Goal: Task Accomplishment & Management: Use online tool/utility

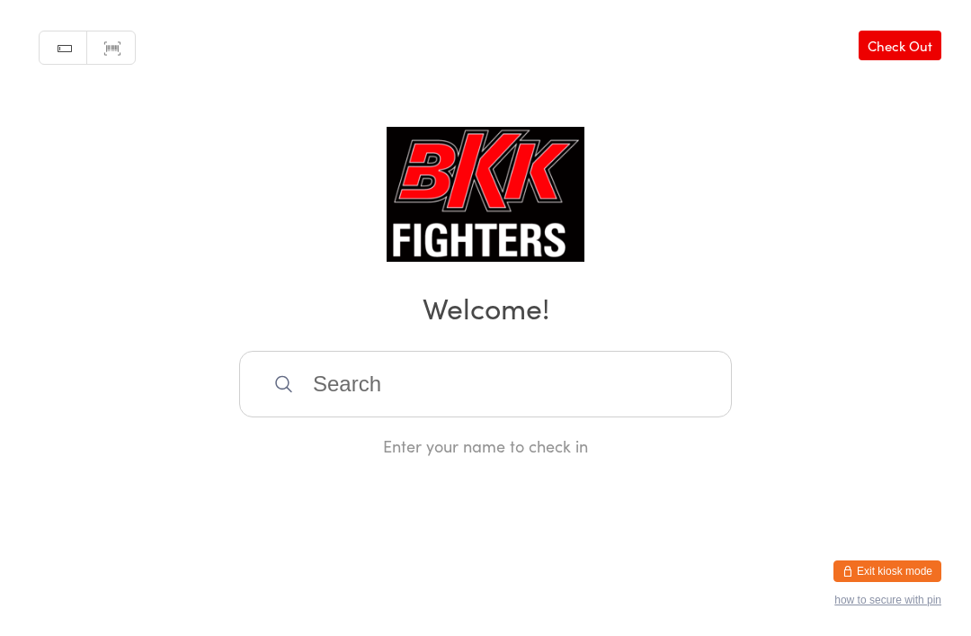
click at [422, 417] on input "search" at bounding box center [485, 384] width 493 height 67
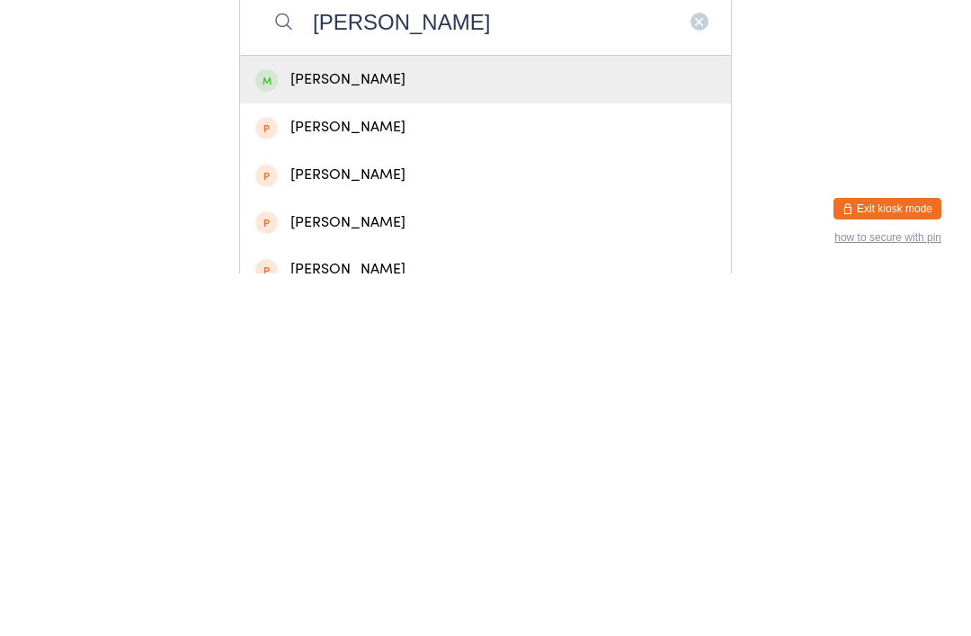
type input "[PERSON_NAME]"
click at [363, 430] on div "[PERSON_NAME]" at bounding box center [485, 442] width 461 height 24
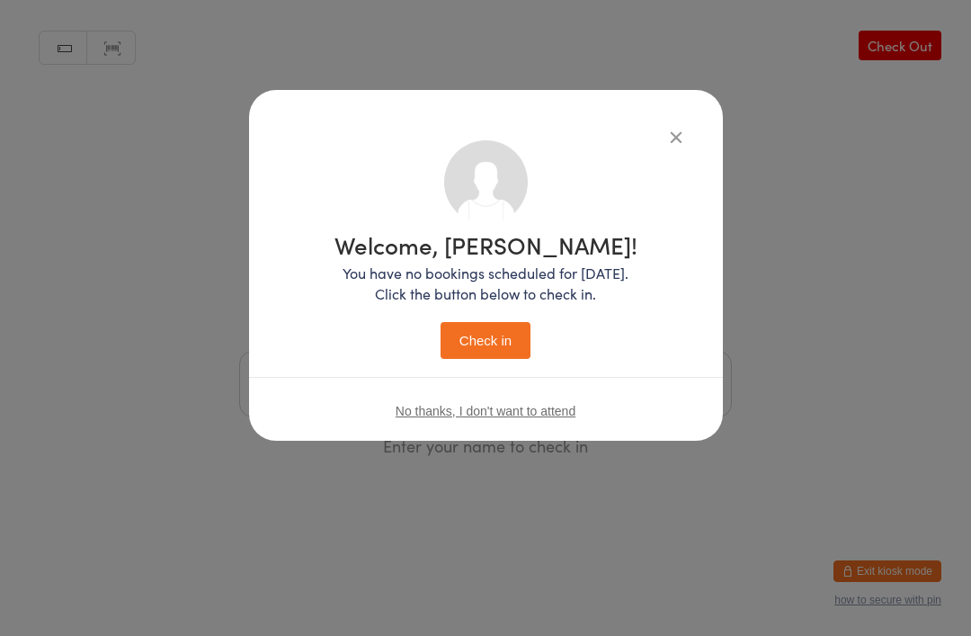
click at [465, 339] on button "Check in" at bounding box center [486, 340] width 90 height 37
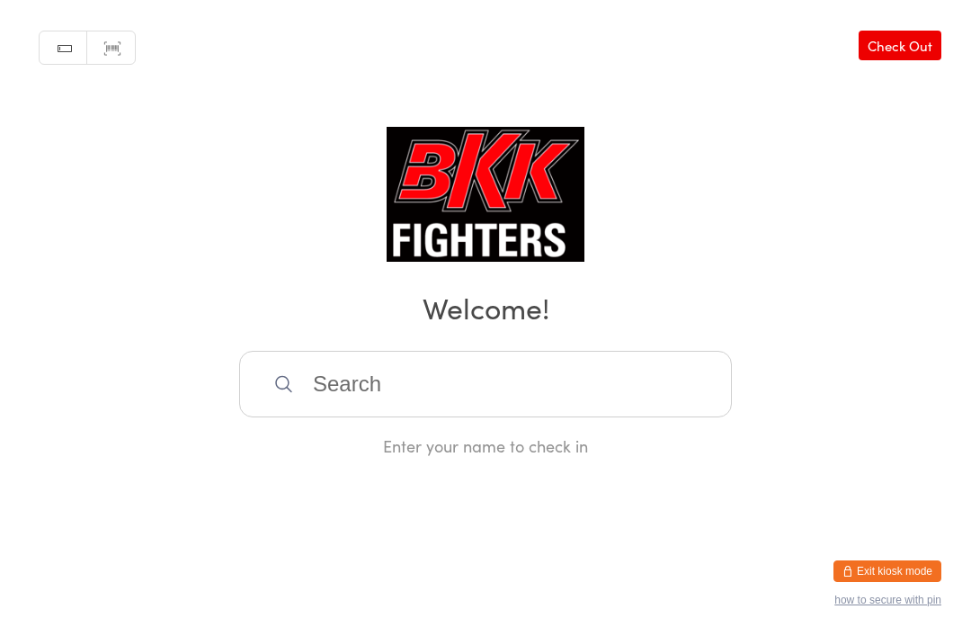
click at [457, 400] on input "search" at bounding box center [485, 384] width 493 height 67
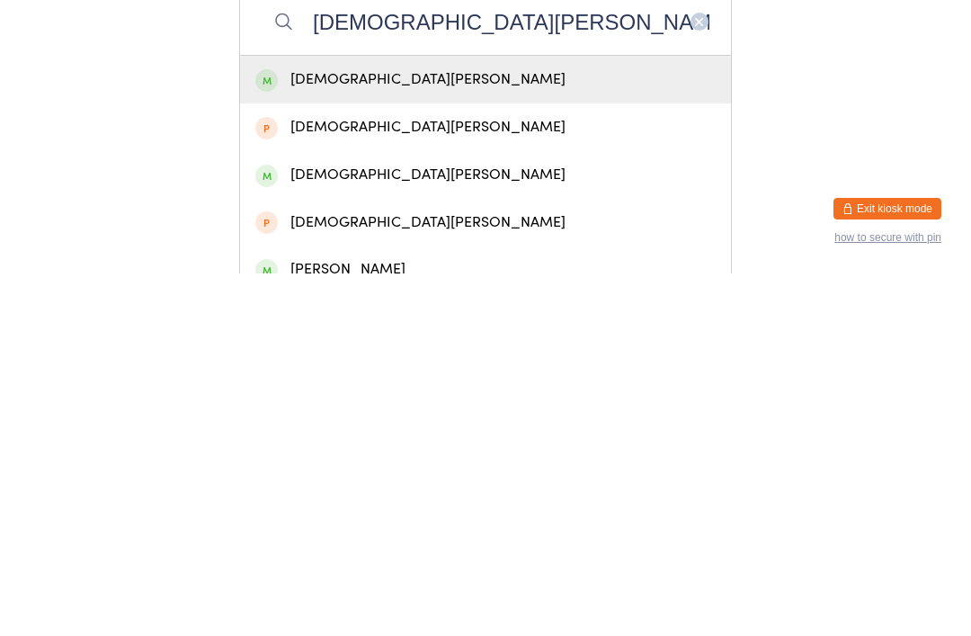
type input "[DEMOGRAPHIC_DATA][PERSON_NAME]"
click at [511, 430] on div "[DEMOGRAPHIC_DATA][PERSON_NAME]" at bounding box center [485, 442] width 461 height 24
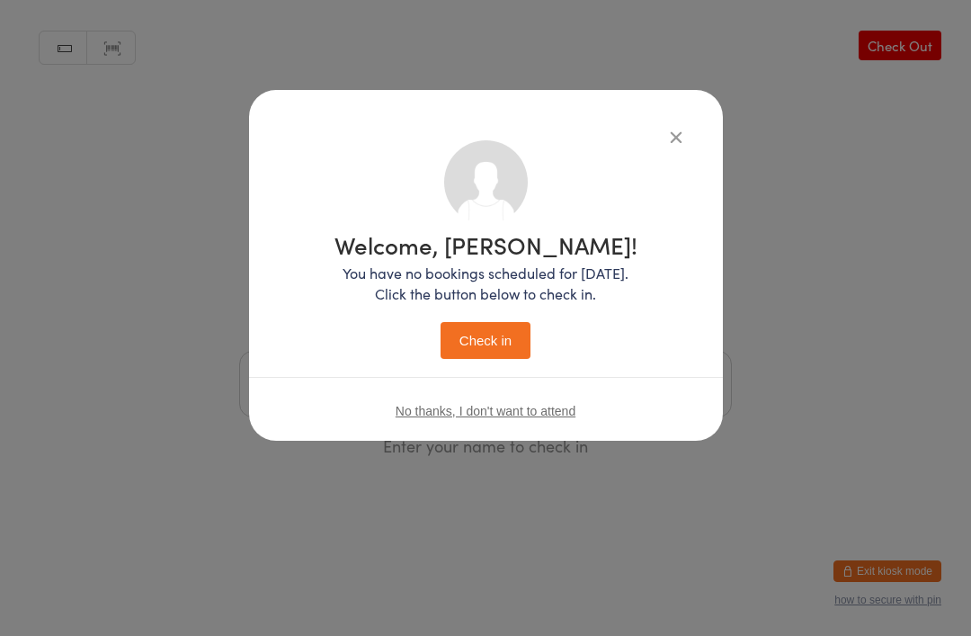
click at [498, 330] on button "Check in" at bounding box center [486, 340] width 90 height 37
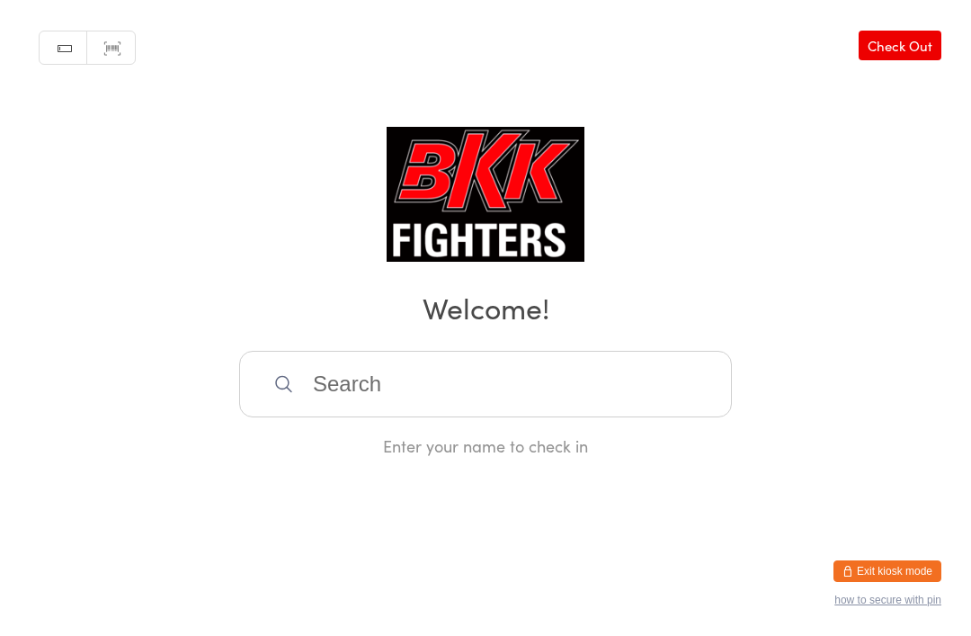
click at [503, 394] on input "search" at bounding box center [485, 384] width 493 height 67
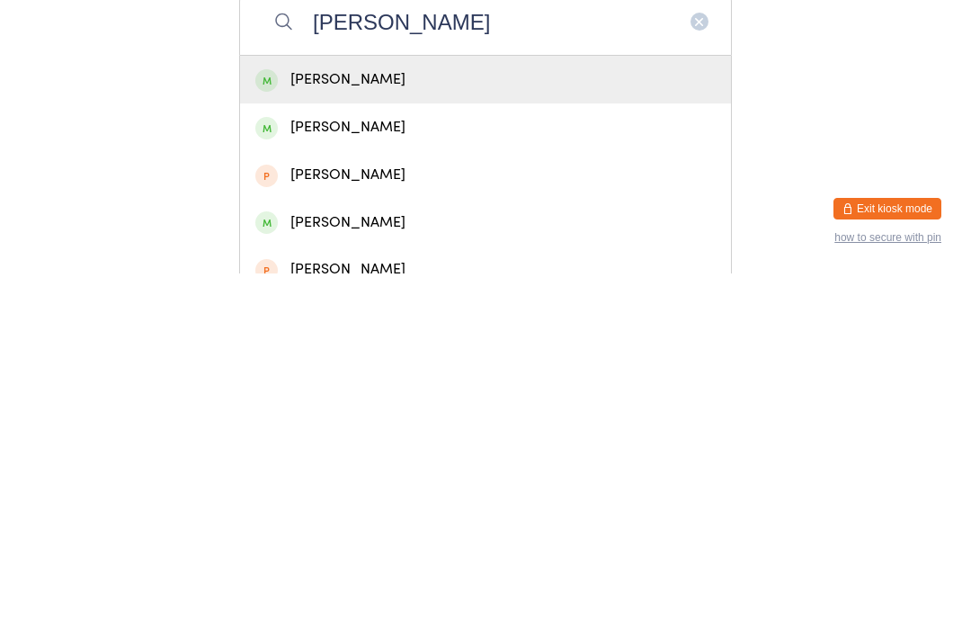
type input "[PERSON_NAME]"
click at [452, 430] on div "[PERSON_NAME]" at bounding box center [485, 442] width 461 height 24
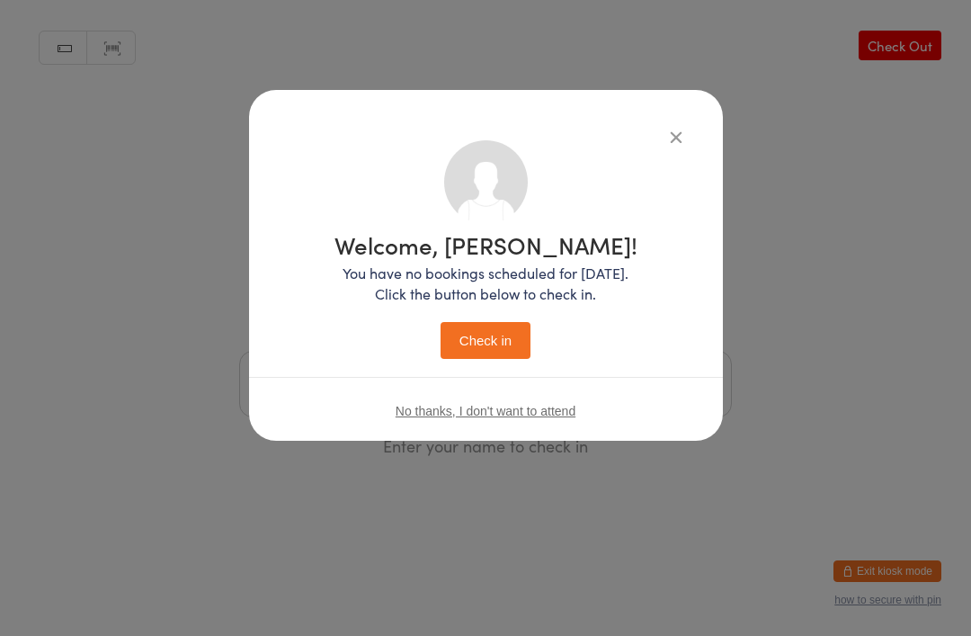
click at [519, 335] on button "Check in" at bounding box center [486, 340] width 90 height 37
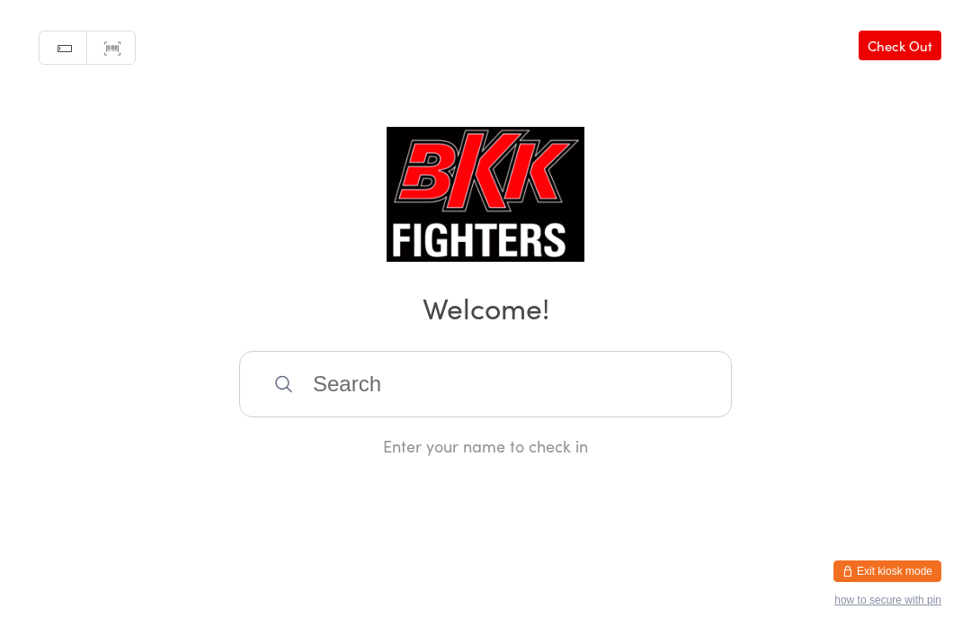
click at [463, 392] on input "search" at bounding box center [485, 384] width 493 height 67
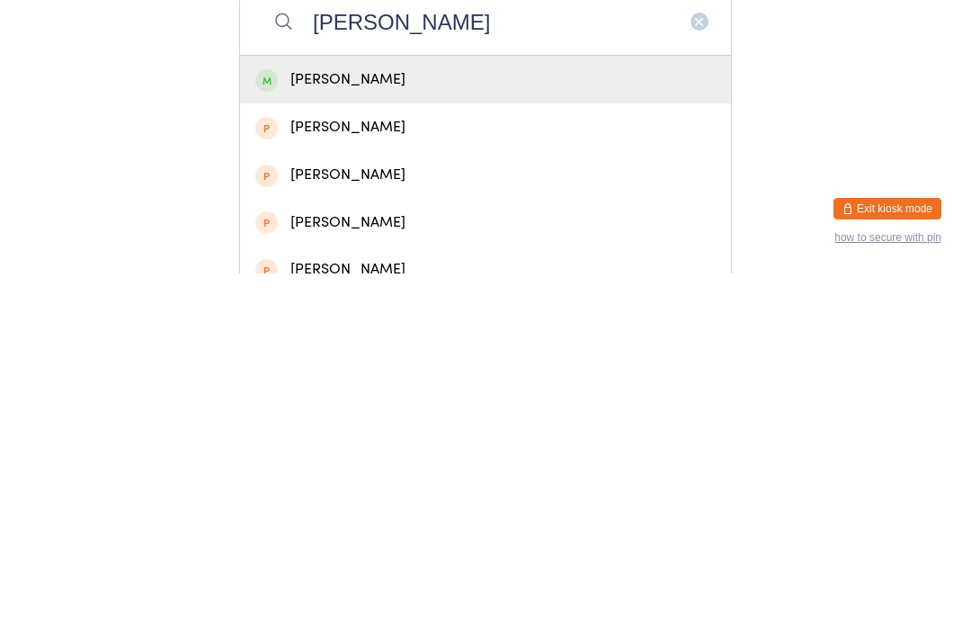
type input "[PERSON_NAME]"
click at [431, 430] on div "[PERSON_NAME]" at bounding box center [485, 442] width 461 height 24
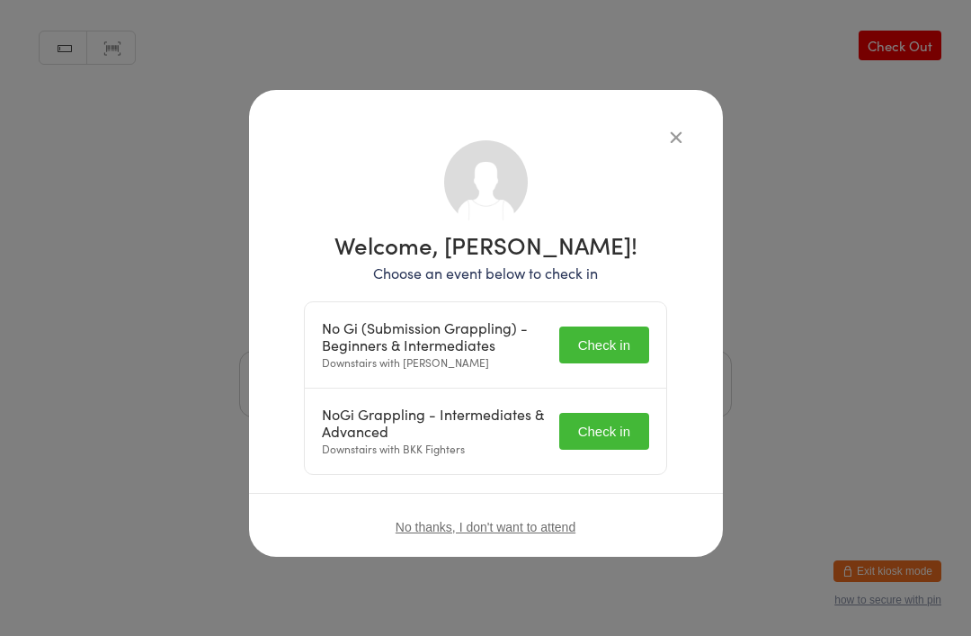
click at [591, 333] on button "Check in" at bounding box center [605, 345] width 90 height 37
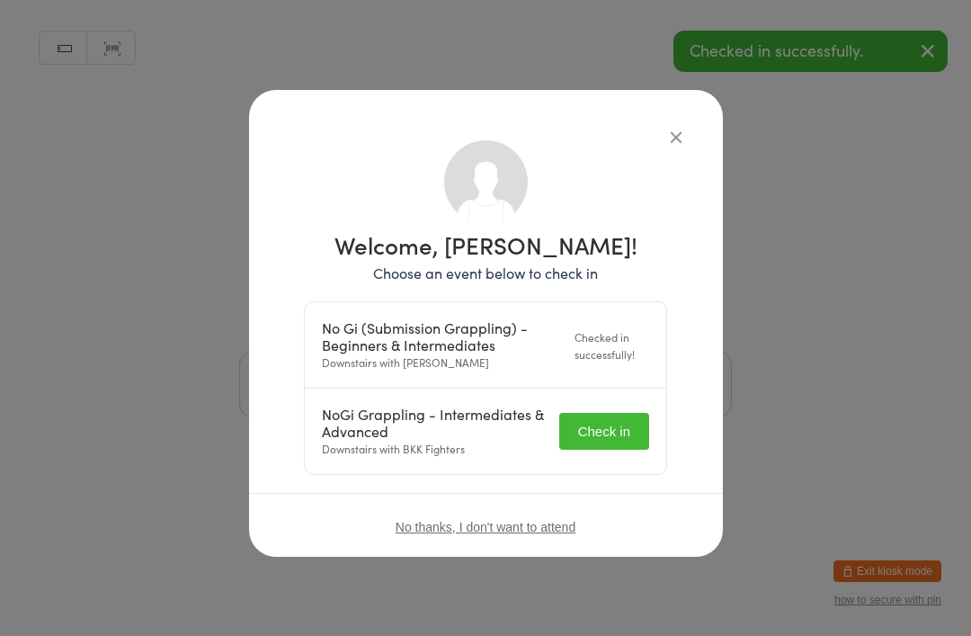
click at [611, 418] on button "Check in" at bounding box center [605, 431] width 90 height 37
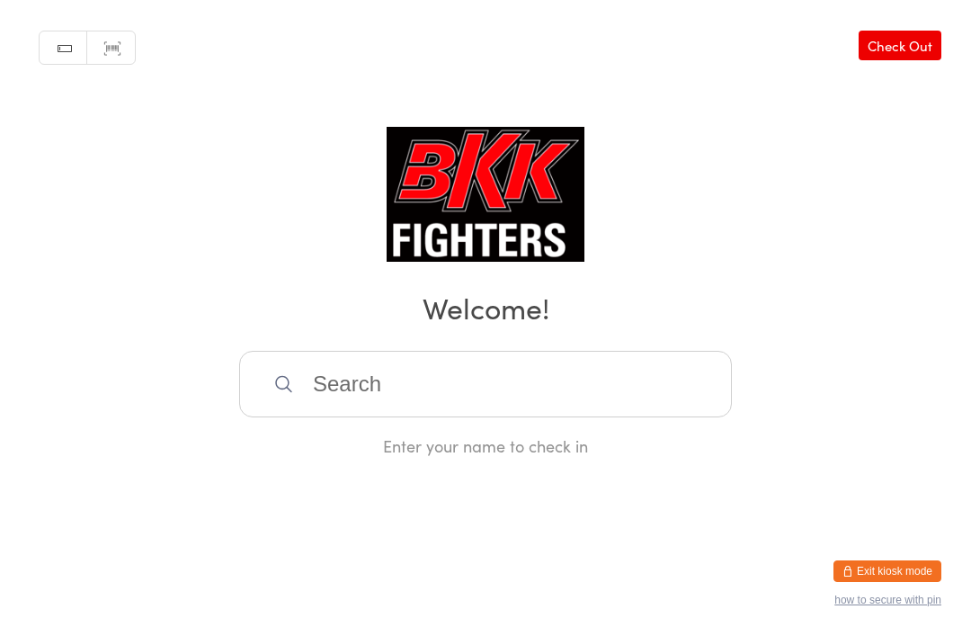
click at [421, 380] on input "search" at bounding box center [485, 384] width 493 height 67
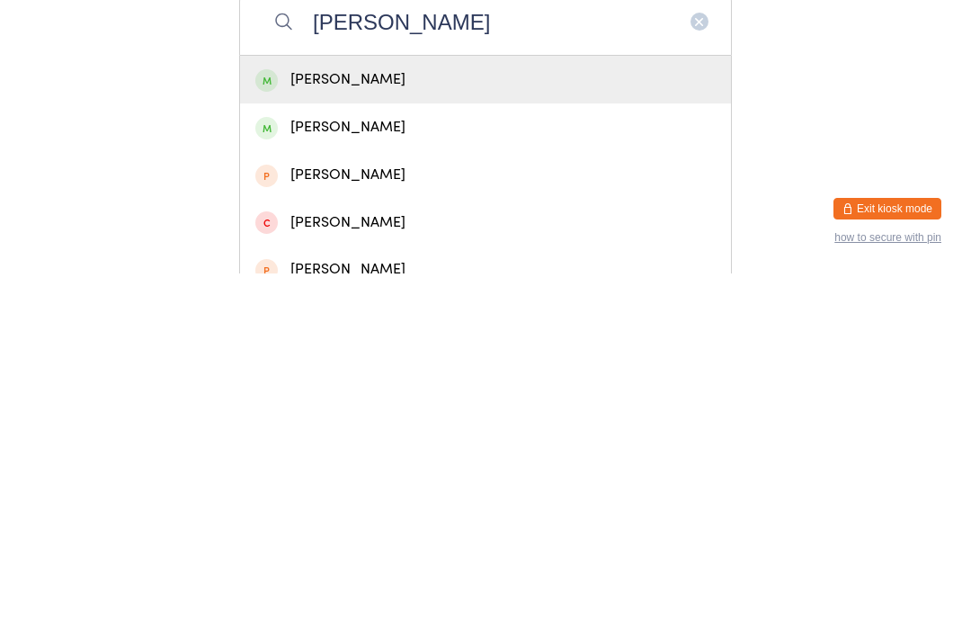
type input "[PERSON_NAME]"
click at [432, 478] on div "[PERSON_NAME]" at bounding box center [485, 490] width 461 height 24
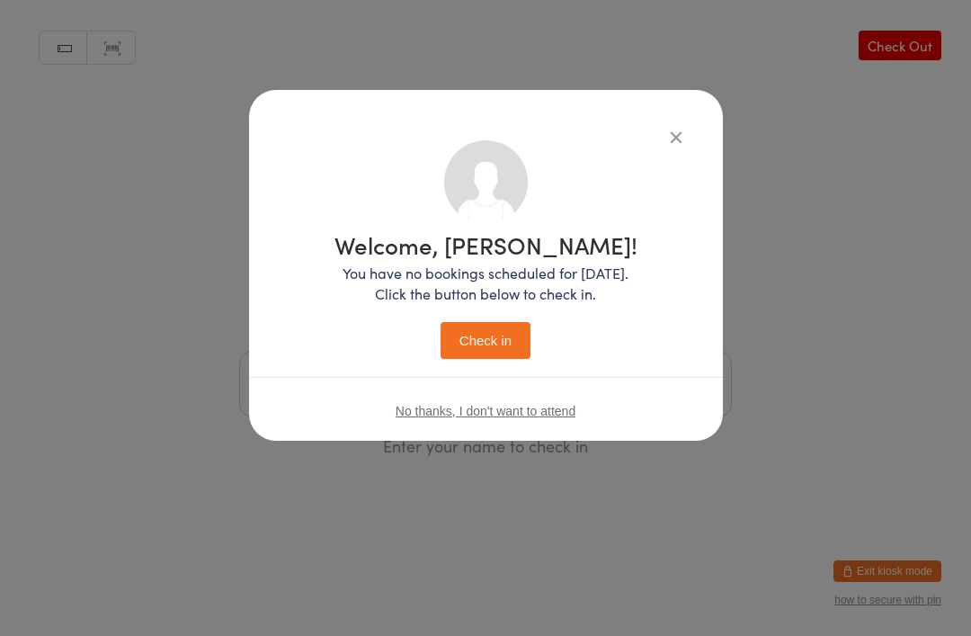
click at [494, 342] on button "Check in" at bounding box center [486, 340] width 90 height 37
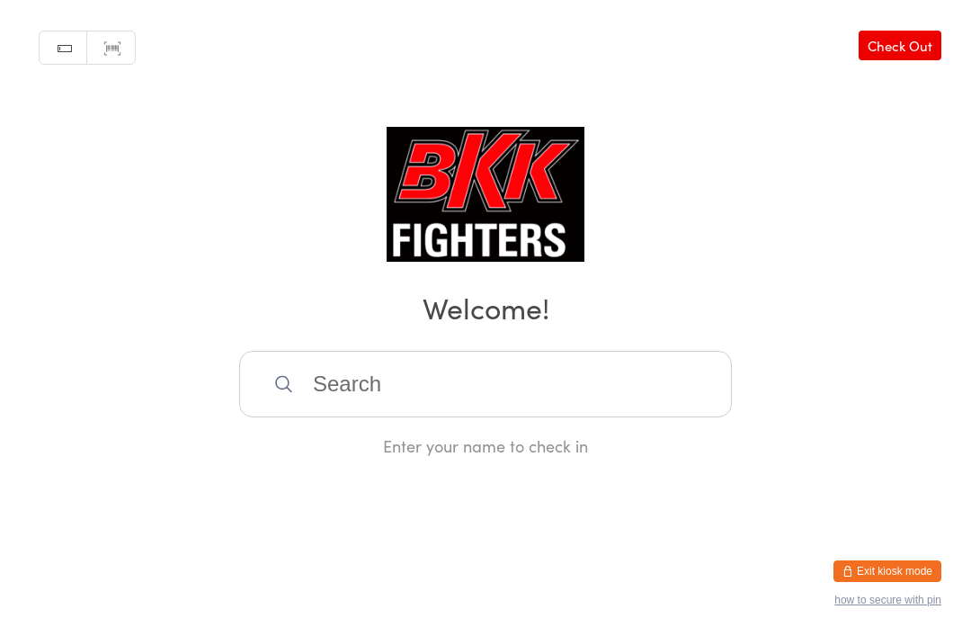
click at [484, 387] on input "search" at bounding box center [485, 384] width 493 height 67
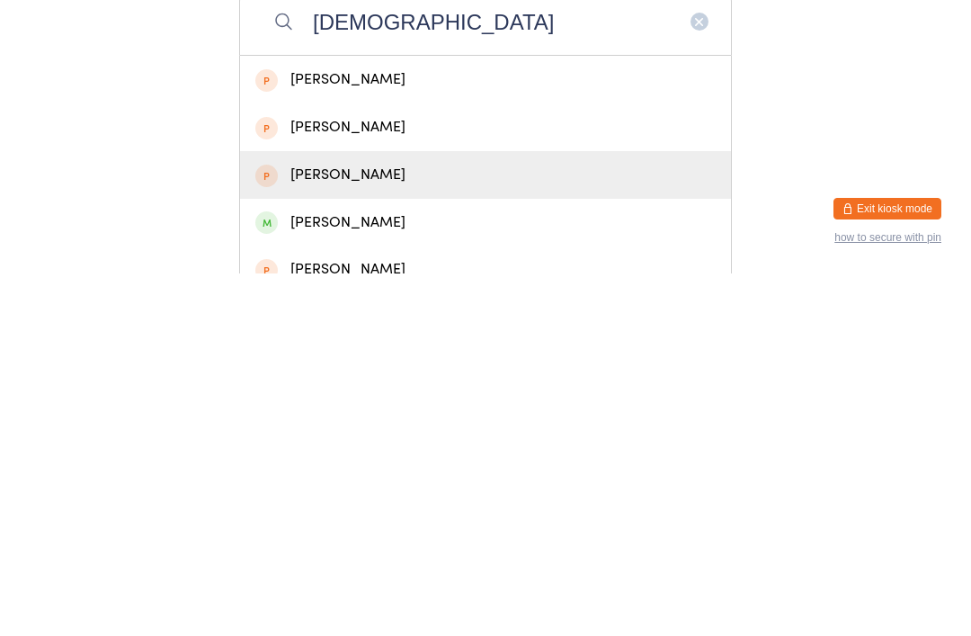
type input "[DEMOGRAPHIC_DATA]"
click at [380, 514] on div "[PERSON_NAME]" at bounding box center [485, 538] width 491 height 48
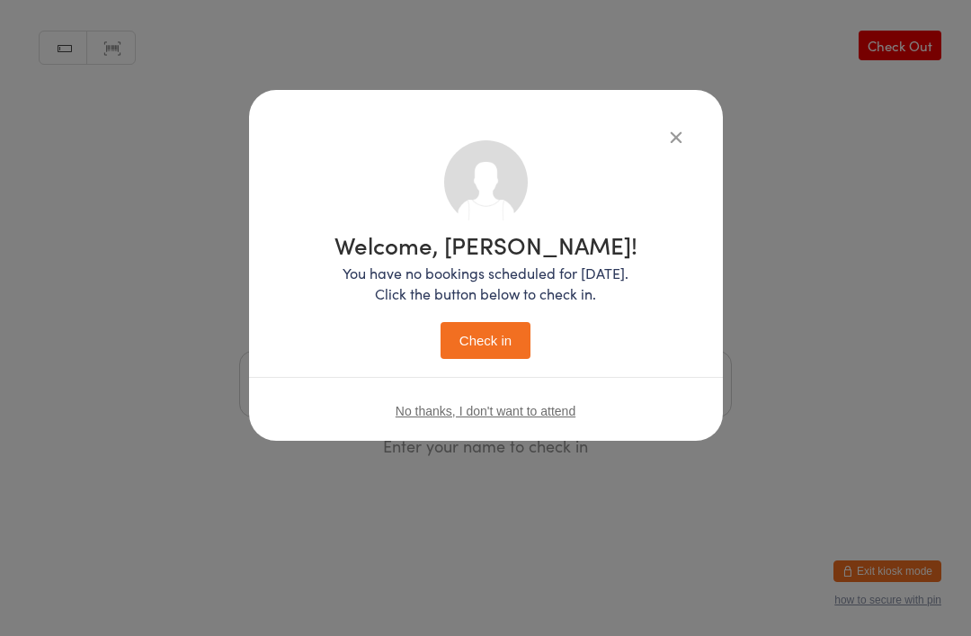
click at [502, 332] on button "Check in" at bounding box center [486, 340] width 90 height 37
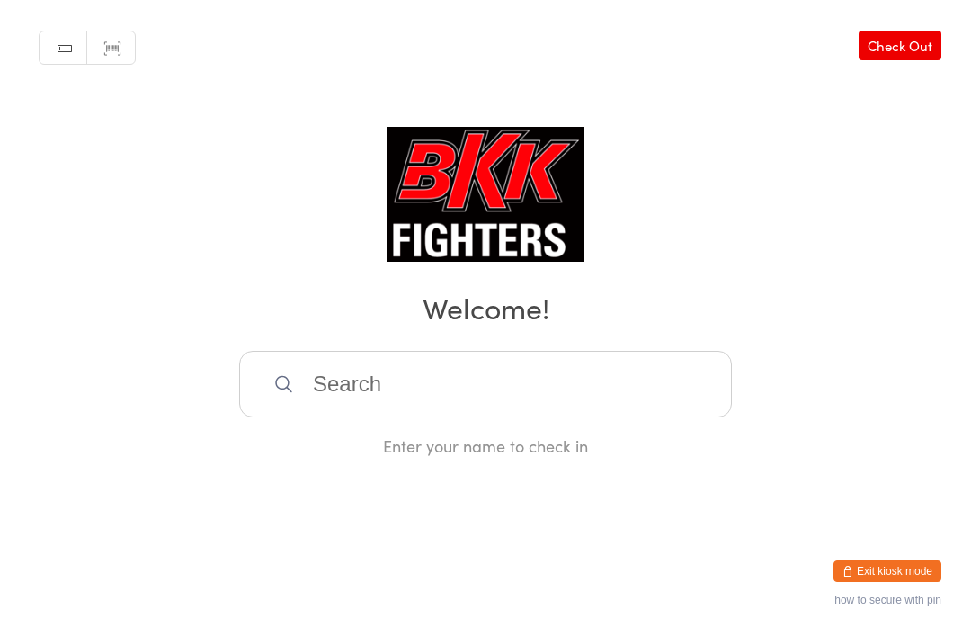
click at [553, 398] on input "search" at bounding box center [485, 384] width 493 height 67
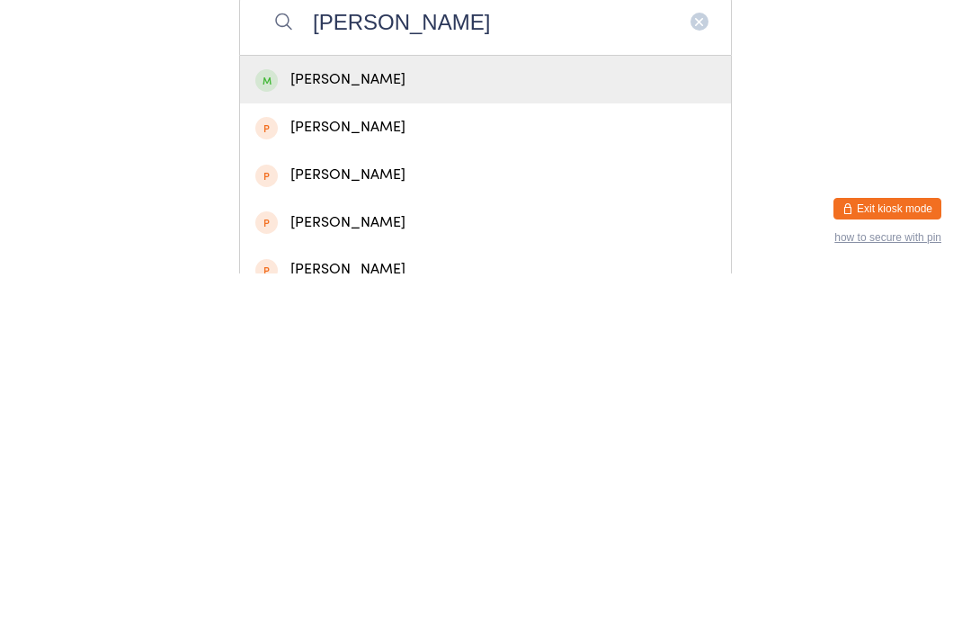
type input "[PERSON_NAME]"
click at [501, 430] on div "[PERSON_NAME]" at bounding box center [485, 442] width 461 height 24
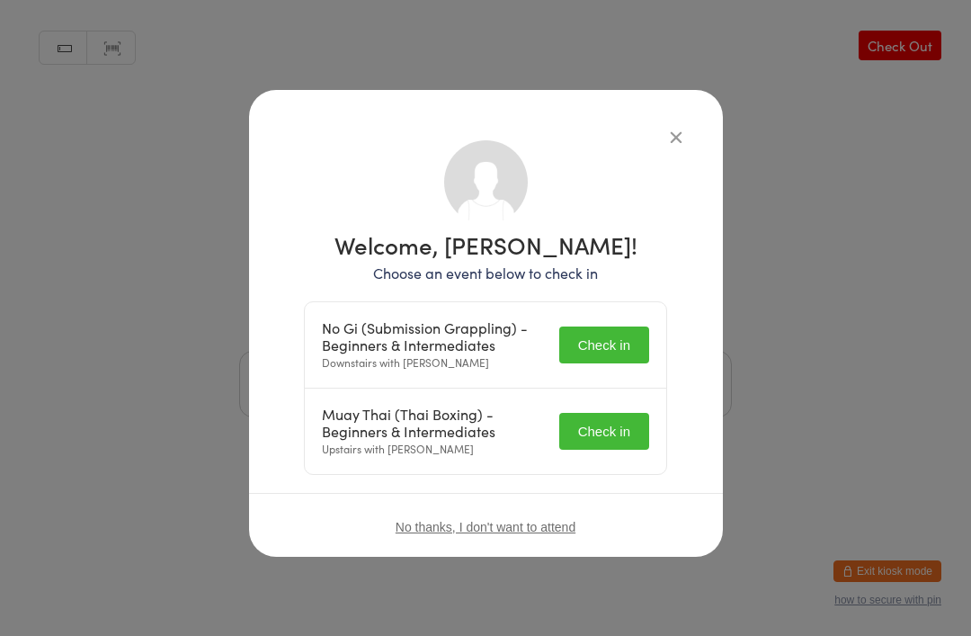
click at [617, 343] on button "Check in" at bounding box center [605, 345] width 90 height 37
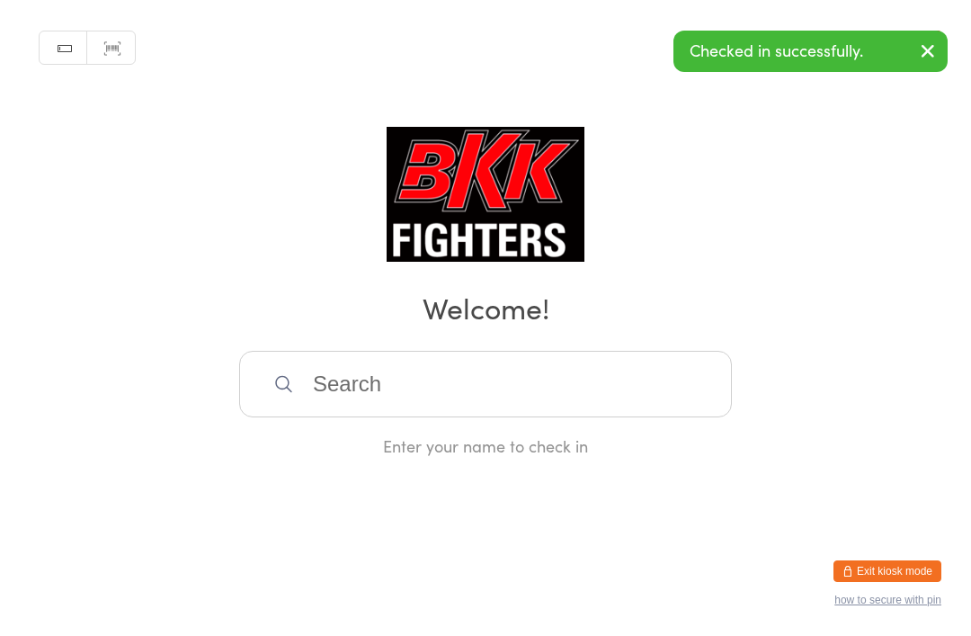
click at [618, 417] on input "search" at bounding box center [485, 384] width 493 height 67
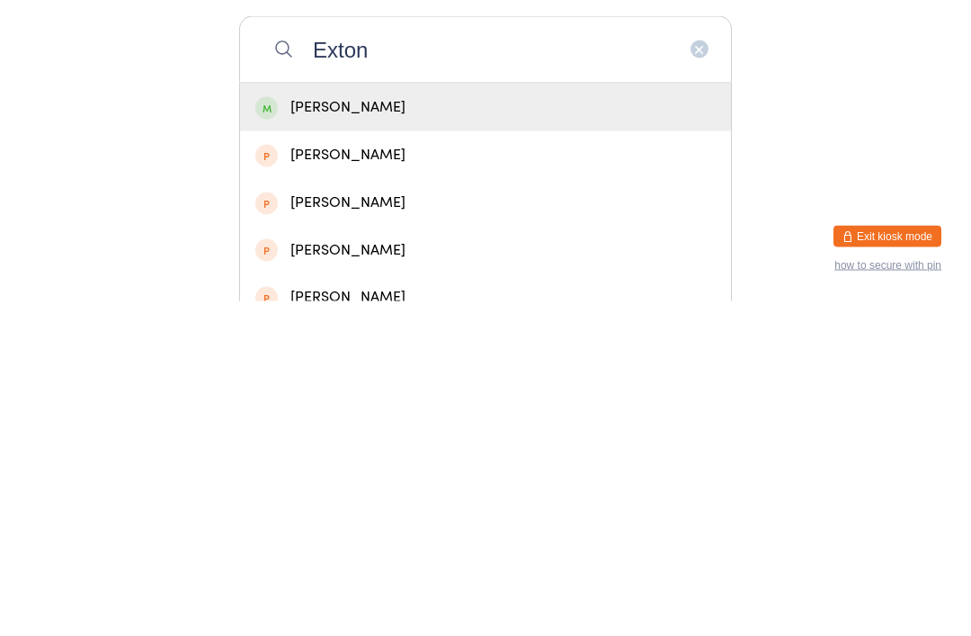
type input "Exton"
click at [563, 430] on div "[PERSON_NAME]" at bounding box center [485, 442] width 461 height 24
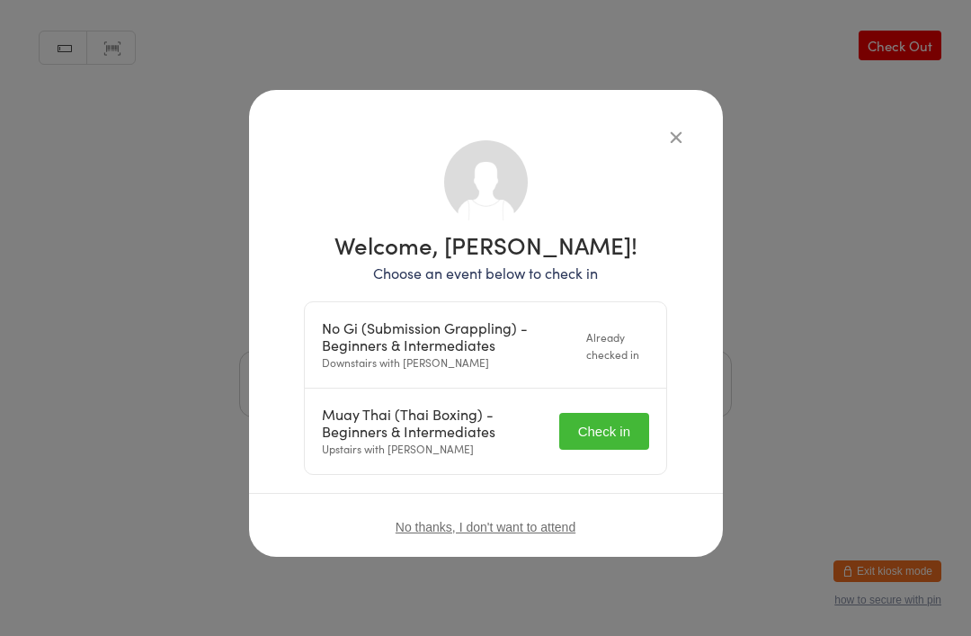
click at [612, 425] on button "Check in" at bounding box center [605, 431] width 90 height 37
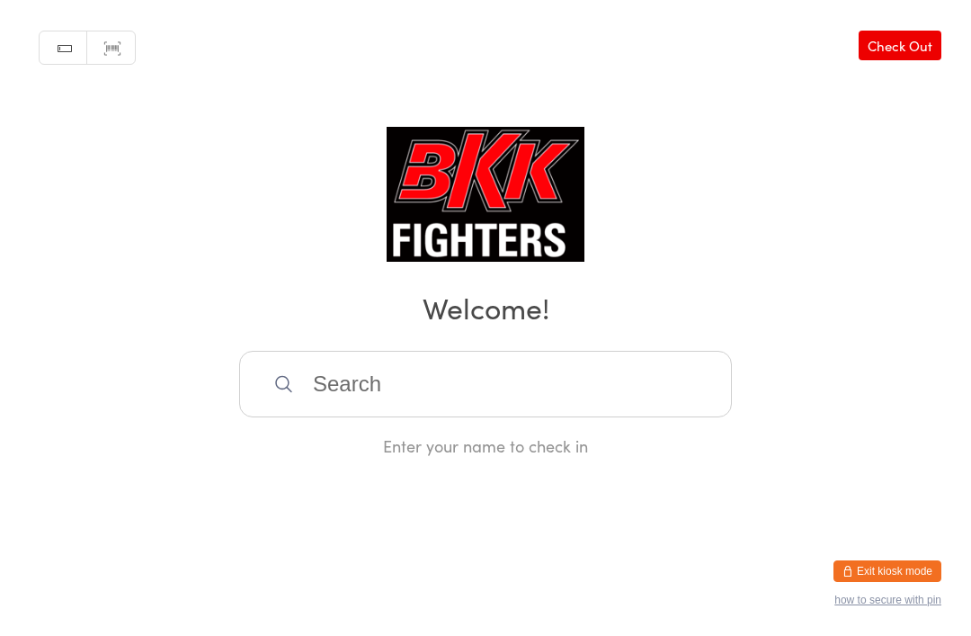
click at [398, 389] on input "search" at bounding box center [485, 384] width 493 height 67
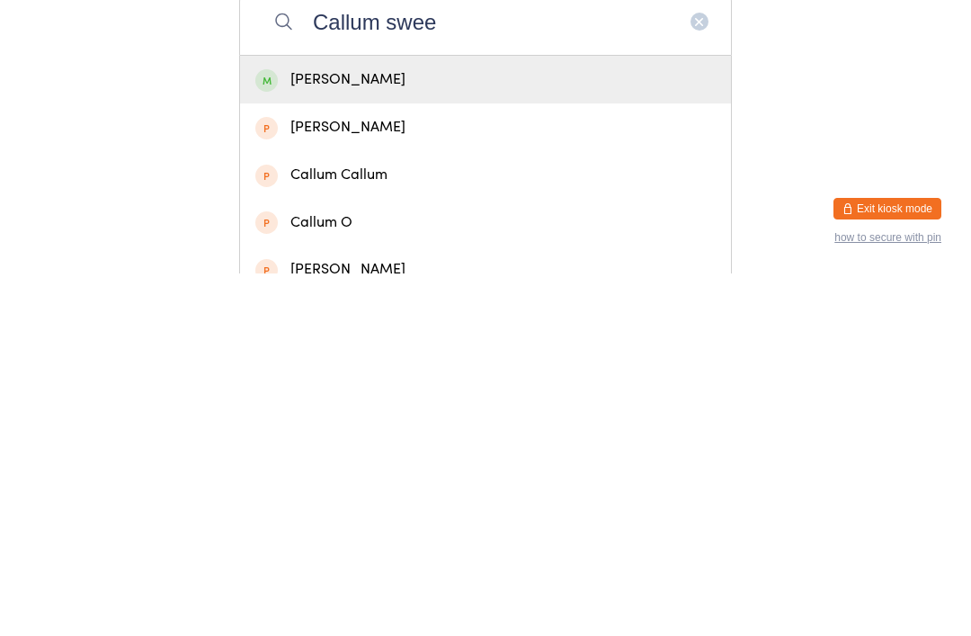
type input "Callum swee"
click at [425, 430] on div "[PERSON_NAME]" at bounding box center [485, 442] width 461 height 24
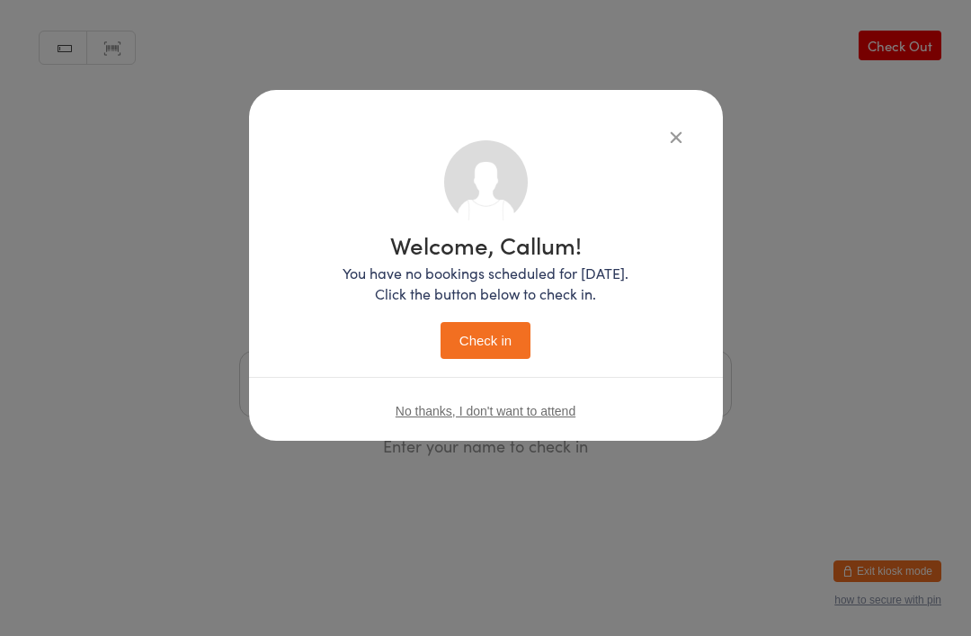
click at [508, 338] on button "Check in" at bounding box center [486, 340] width 90 height 37
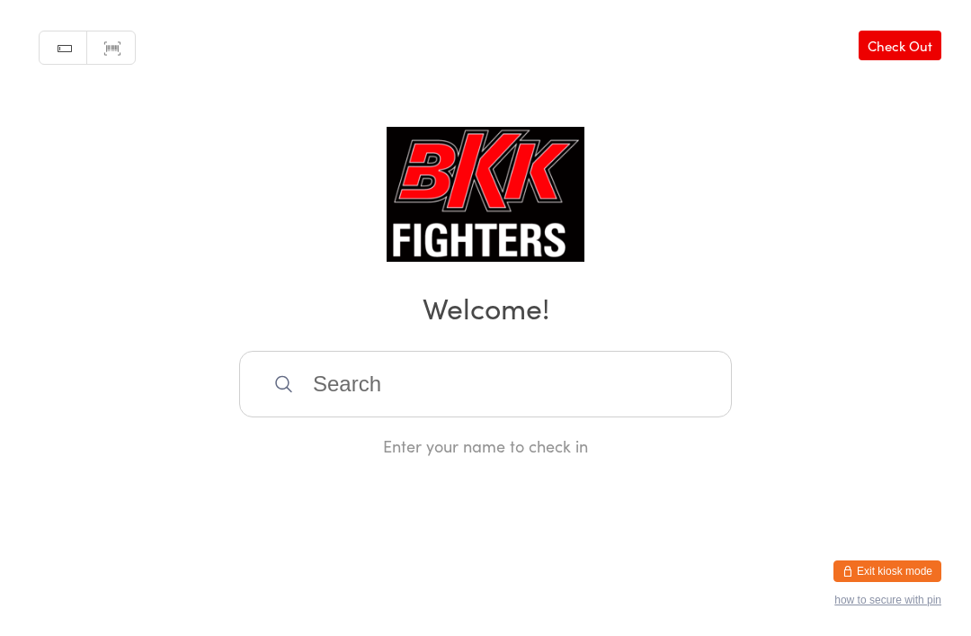
click at [452, 391] on input "search" at bounding box center [485, 384] width 493 height 67
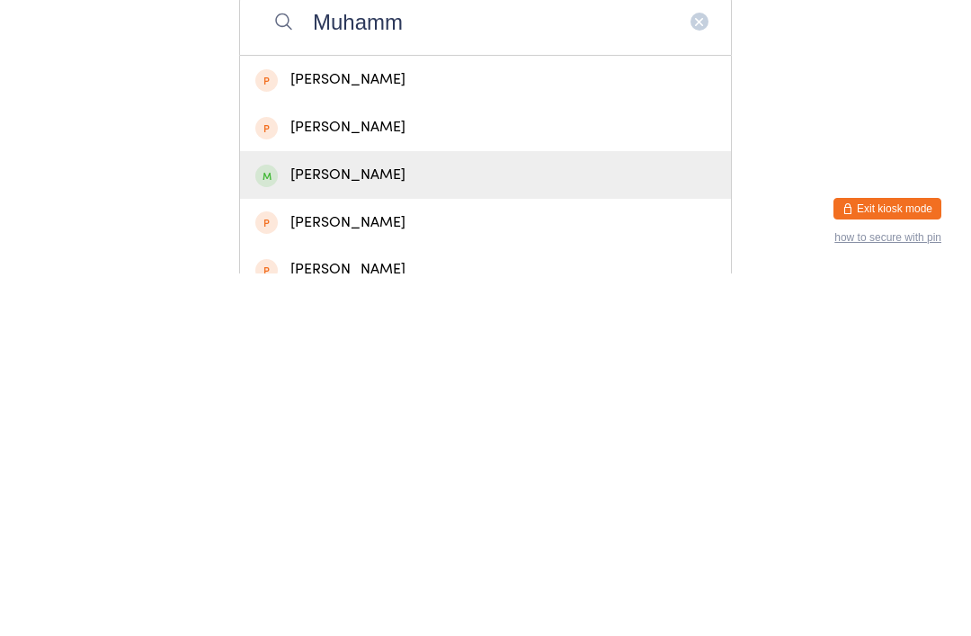
type input "Muhamm"
click at [357, 525] on div "[PERSON_NAME]" at bounding box center [485, 537] width 461 height 24
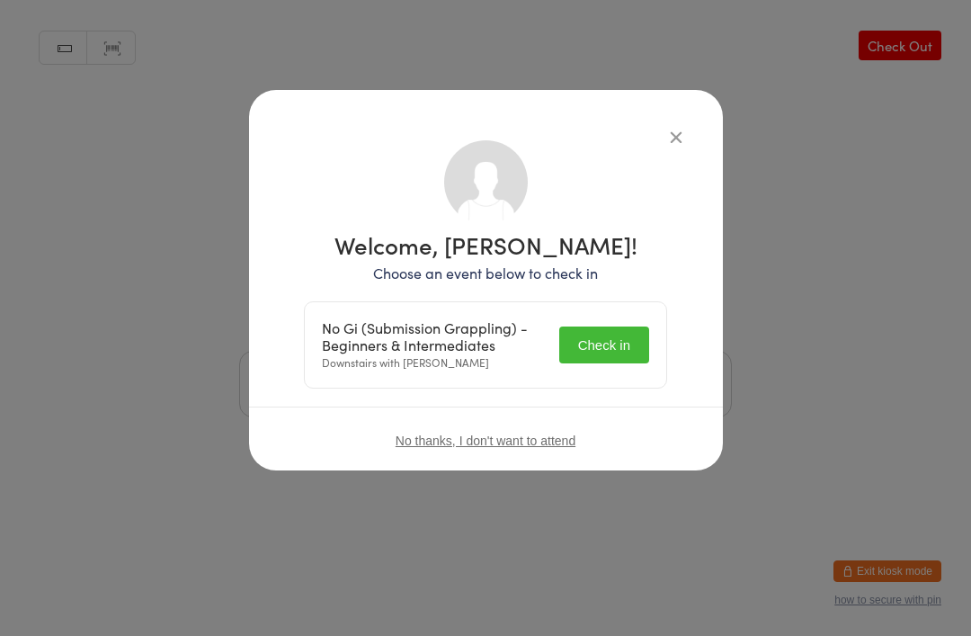
click at [602, 347] on button "Check in" at bounding box center [605, 345] width 90 height 37
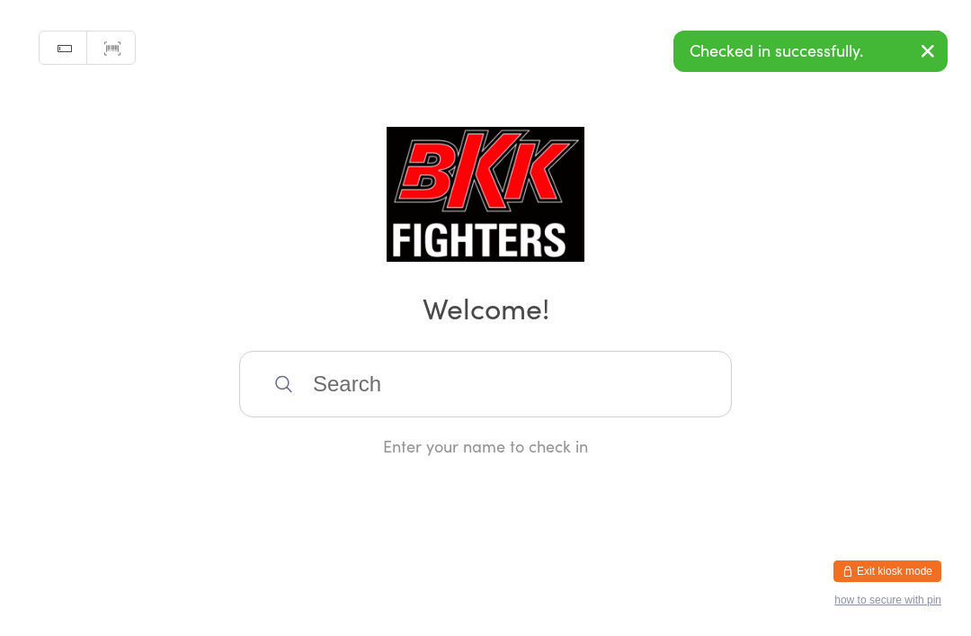
click at [388, 392] on input "search" at bounding box center [485, 384] width 493 height 67
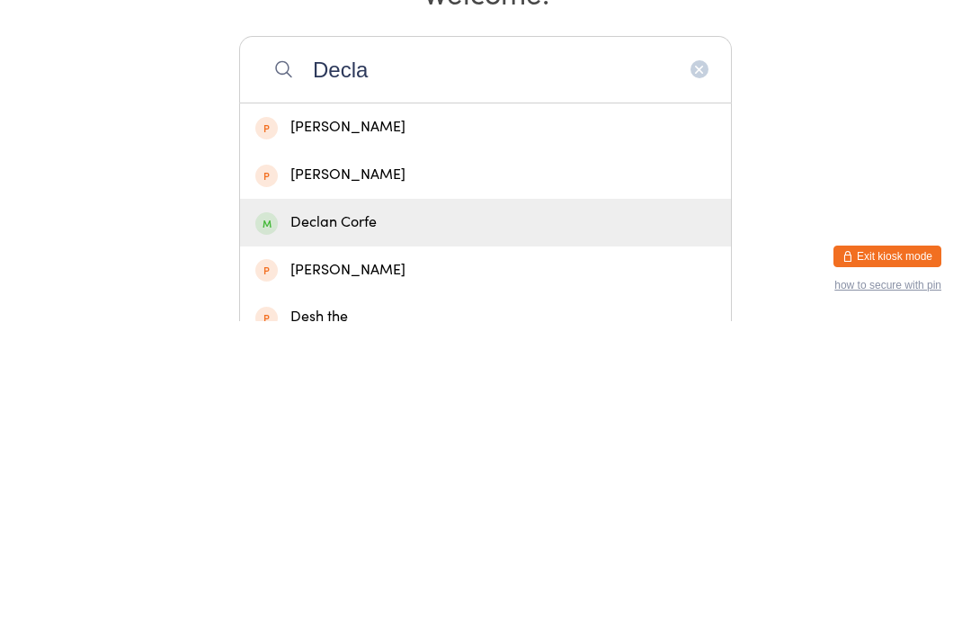
type input "Decla"
click at [354, 525] on div "Declan Corfe" at bounding box center [485, 537] width 461 height 24
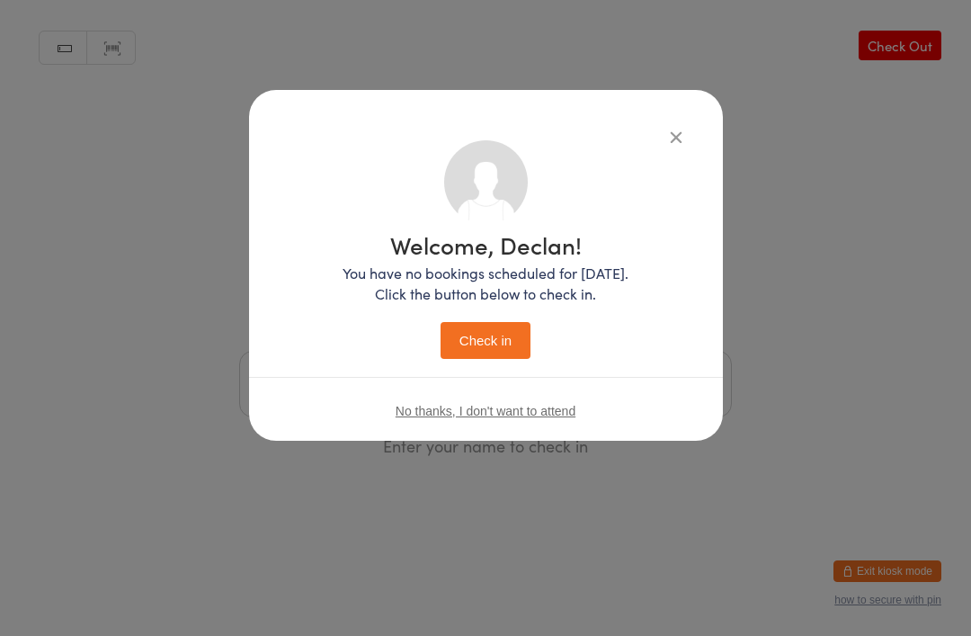
click at [494, 343] on button "Check in" at bounding box center [486, 340] width 90 height 37
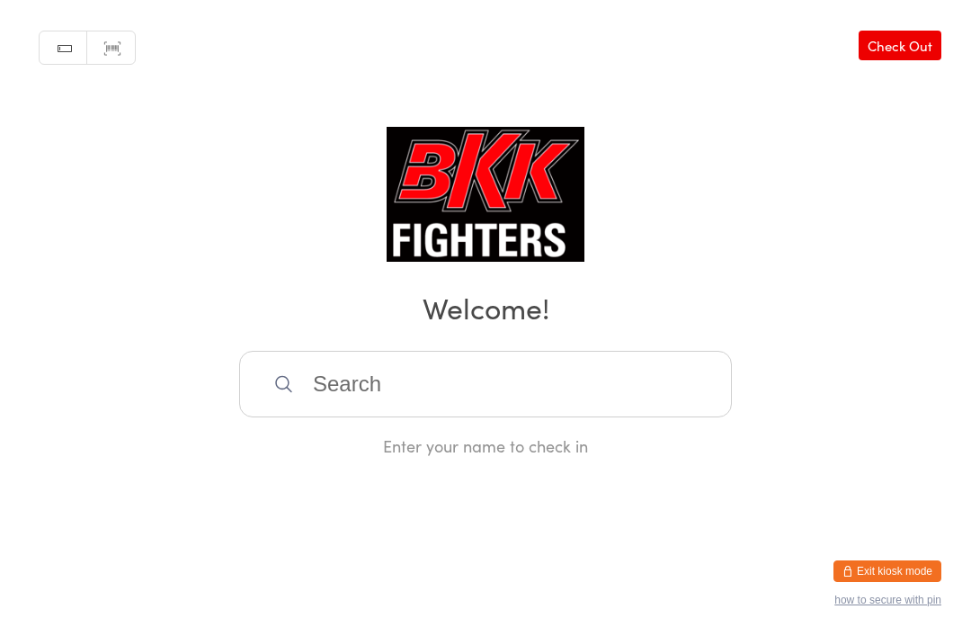
click at [526, 441] on div "Enter your name to check in" at bounding box center [485, 404] width 493 height 106
click at [458, 417] on input "search" at bounding box center [485, 384] width 493 height 67
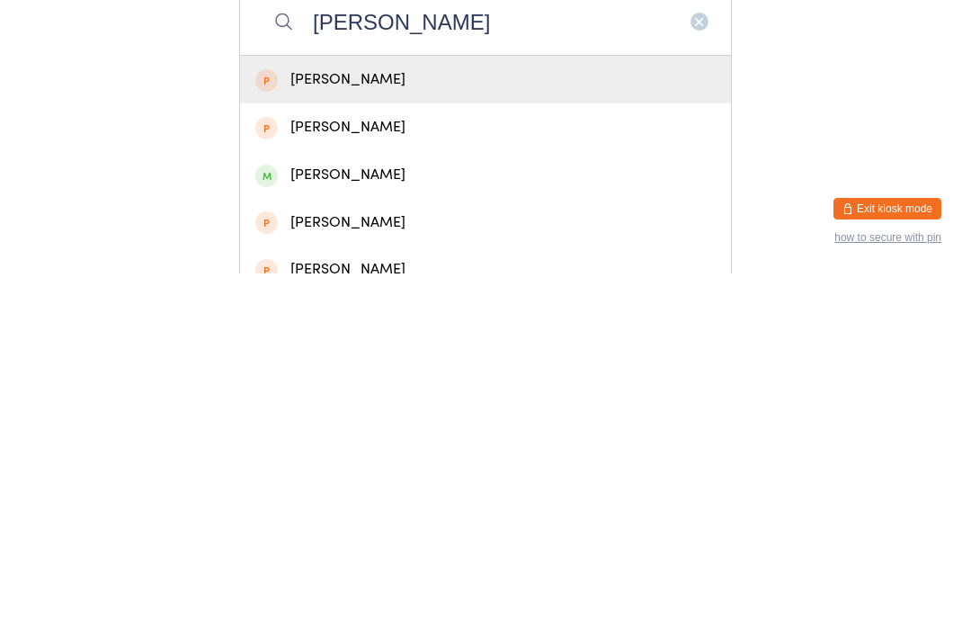
type input "[PERSON_NAME]"
click at [390, 525] on div "[PERSON_NAME]" at bounding box center [485, 537] width 461 height 24
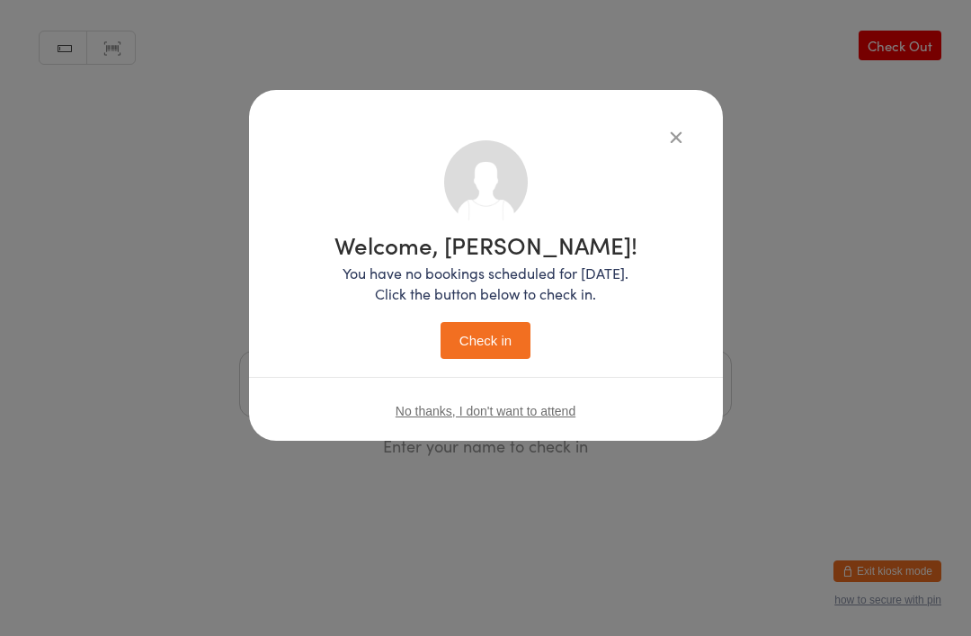
click at [522, 336] on button "Check in" at bounding box center [486, 340] width 90 height 37
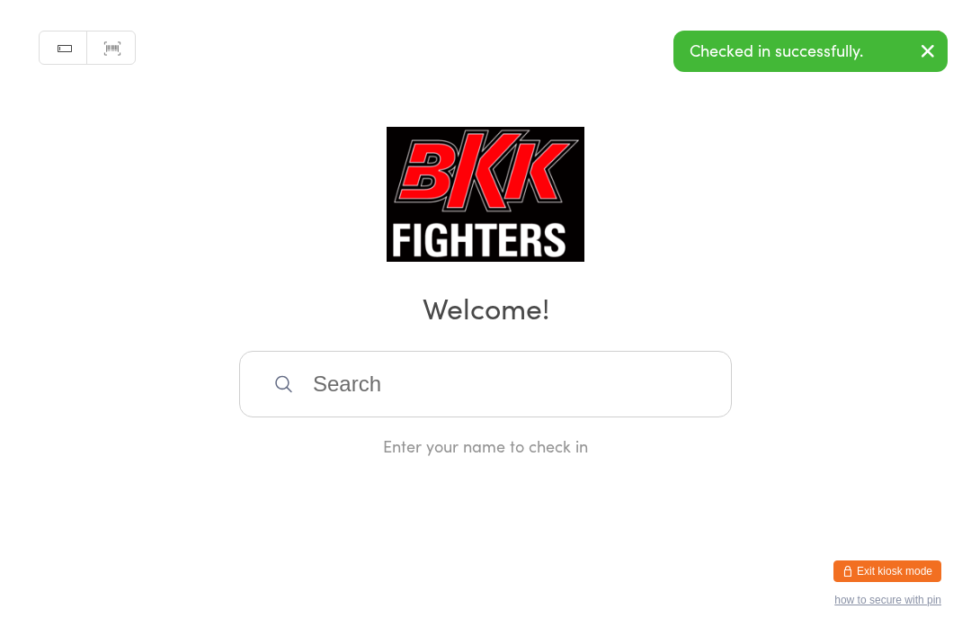
click at [634, 416] on input "search" at bounding box center [485, 384] width 493 height 67
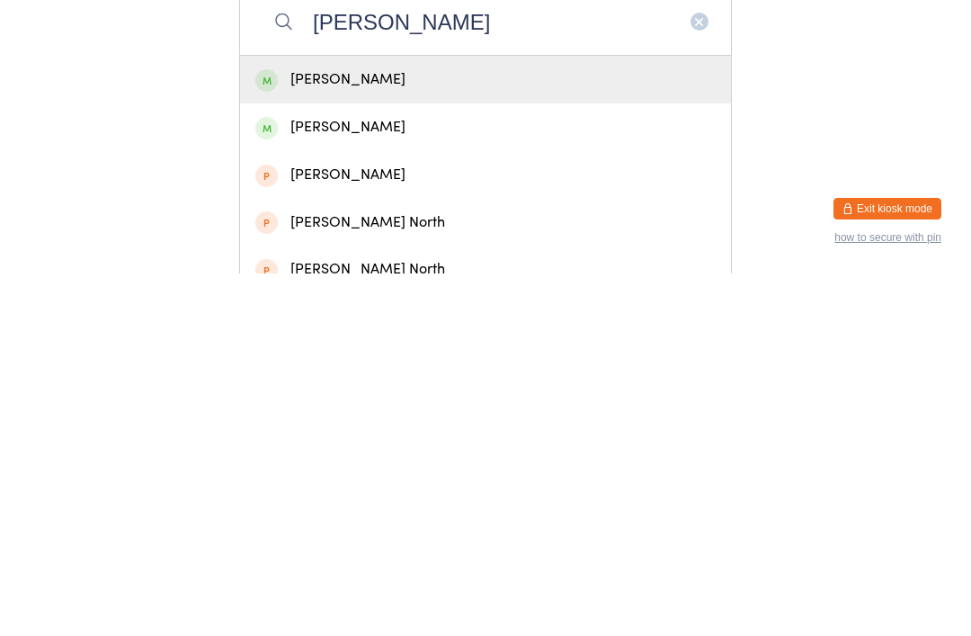
type input "[PERSON_NAME]"
click at [329, 478] on div "[PERSON_NAME]" at bounding box center [485, 490] width 461 height 24
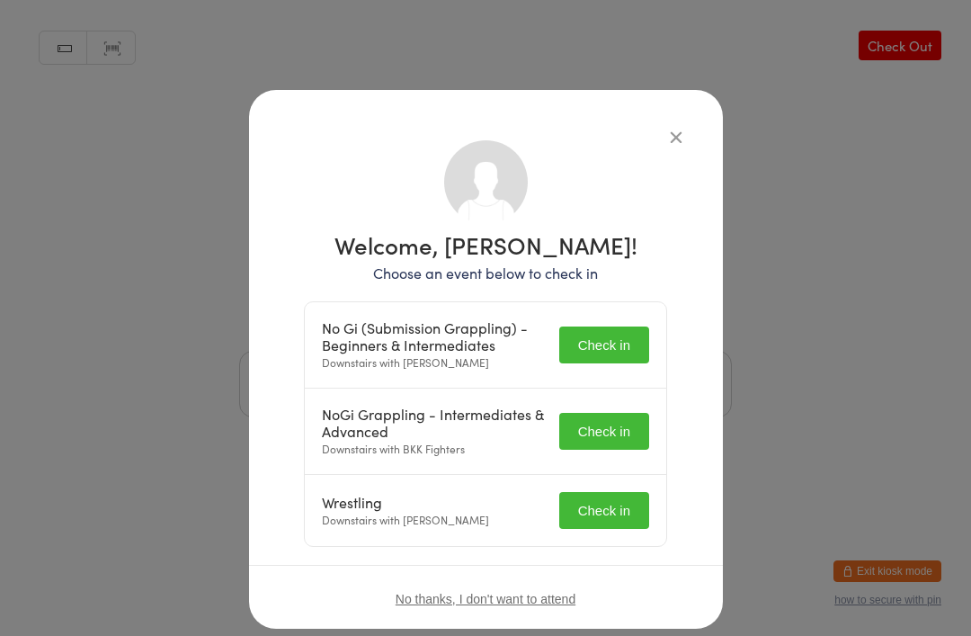
click at [605, 348] on button "Check in" at bounding box center [605, 345] width 90 height 37
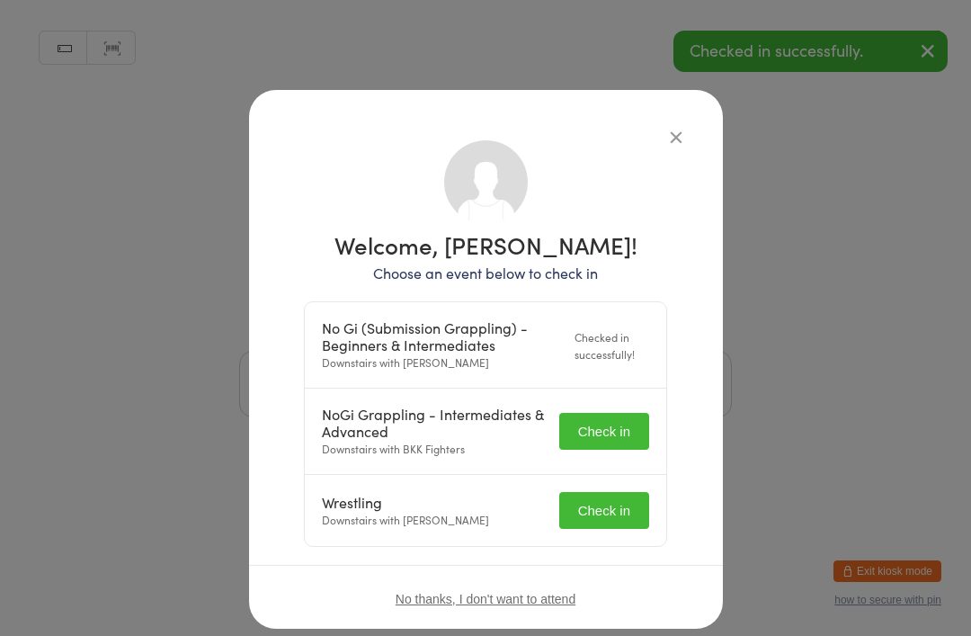
click at [608, 434] on button "Check in" at bounding box center [605, 431] width 90 height 37
click at [628, 499] on button "Check in" at bounding box center [605, 510] width 90 height 37
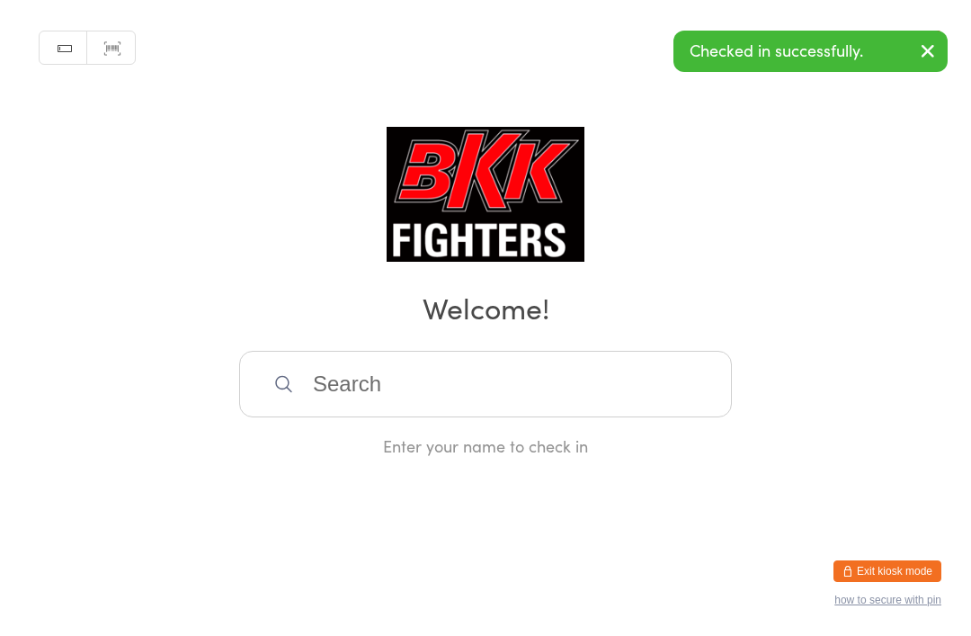
click at [397, 383] on input "search" at bounding box center [485, 384] width 493 height 67
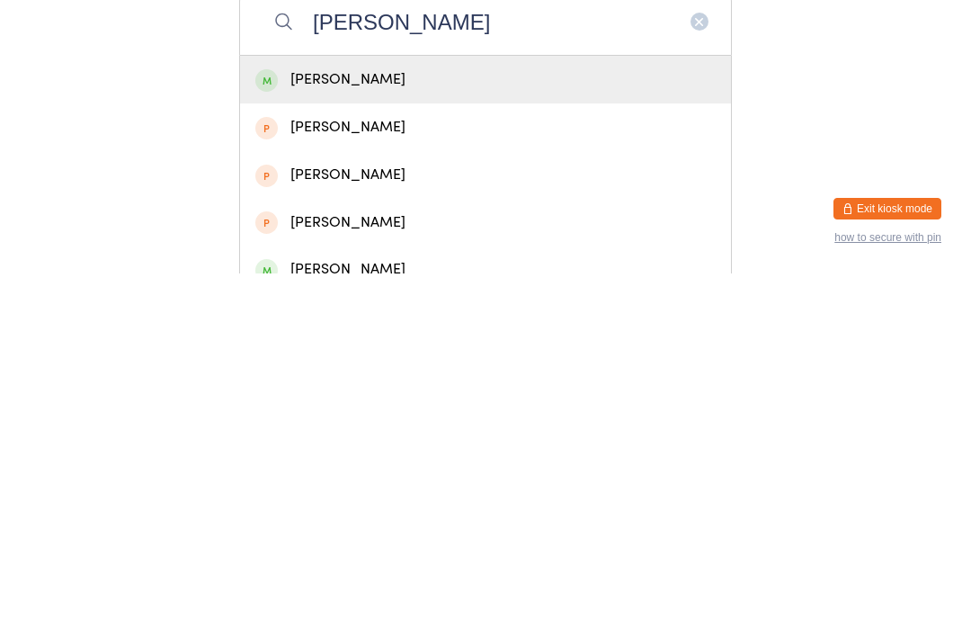
type input "[PERSON_NAME]"
click at [415, 430] on div "[PERSON_NAME]" at bounding box center [485, 442] width 461 height 24
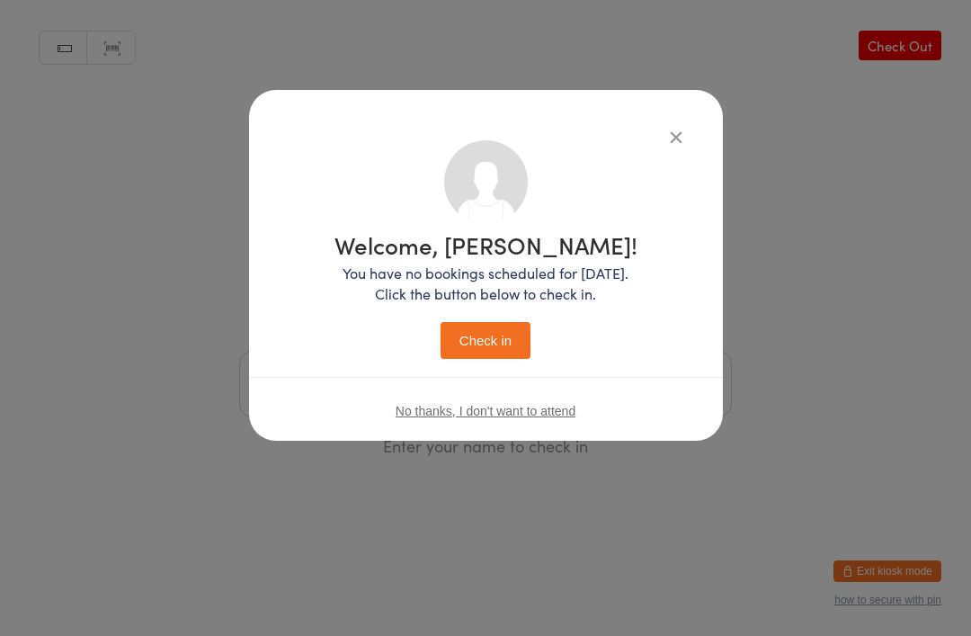
click at [477, 341] on button "Check in" at bounding box center [486, 340] width 90 height 37
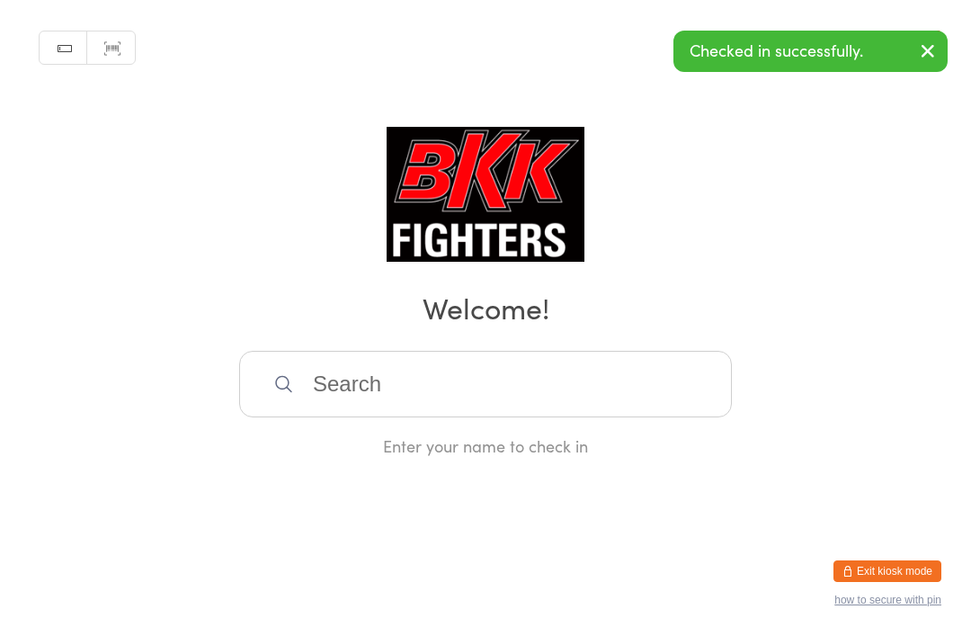
click at [578, 402] on input "search" at bounding box center [485, 384] width 493 height 67
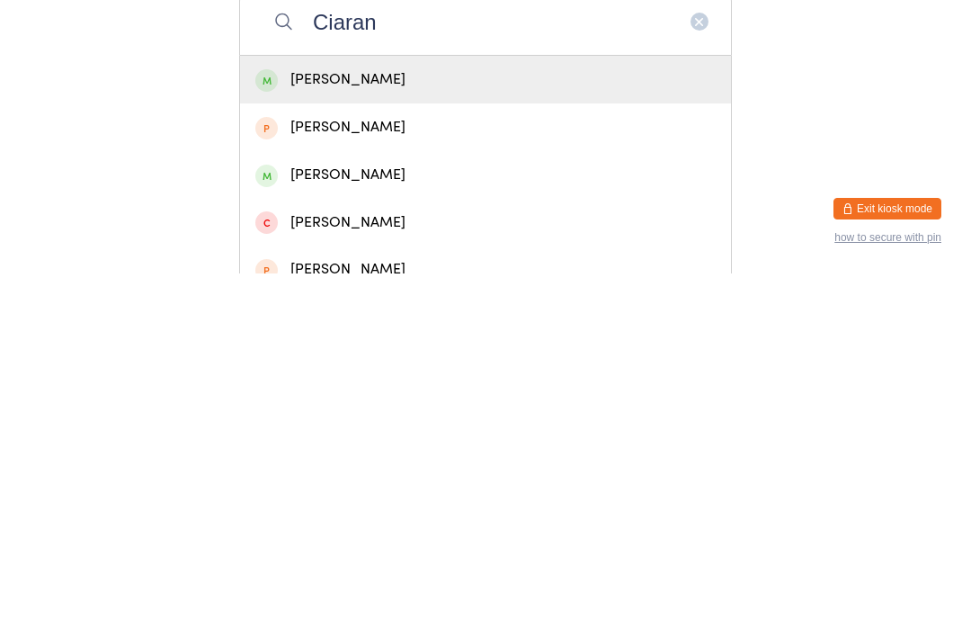
type input "Ciaran"
click at [609, 418] on div "[PERSON_NAME]" at bounding box center [485, 442] width 491 height 48
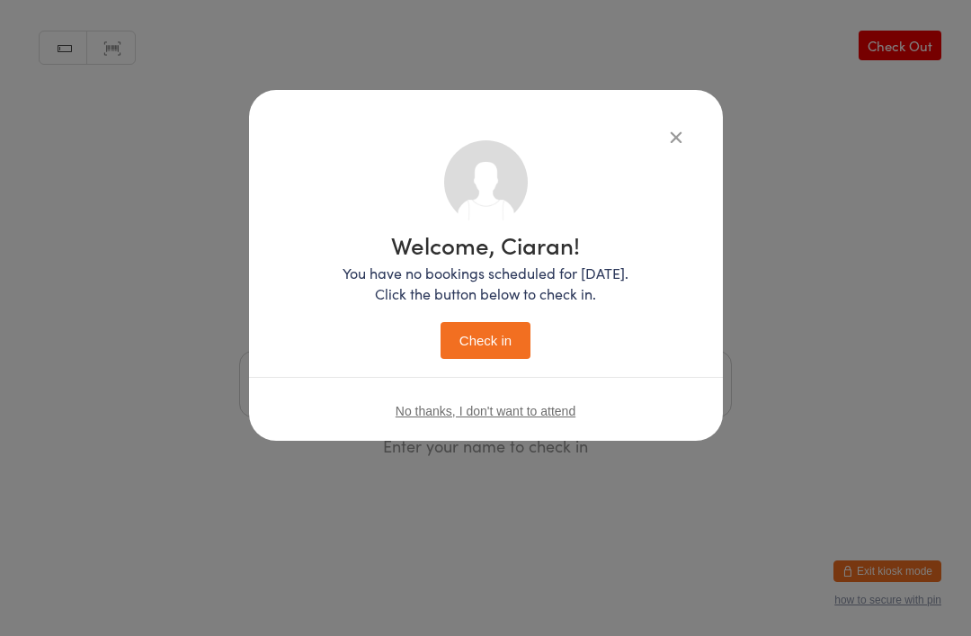
click at [506, 333] on button "Check in" at bounding box center [486, 340] width 90 height 37
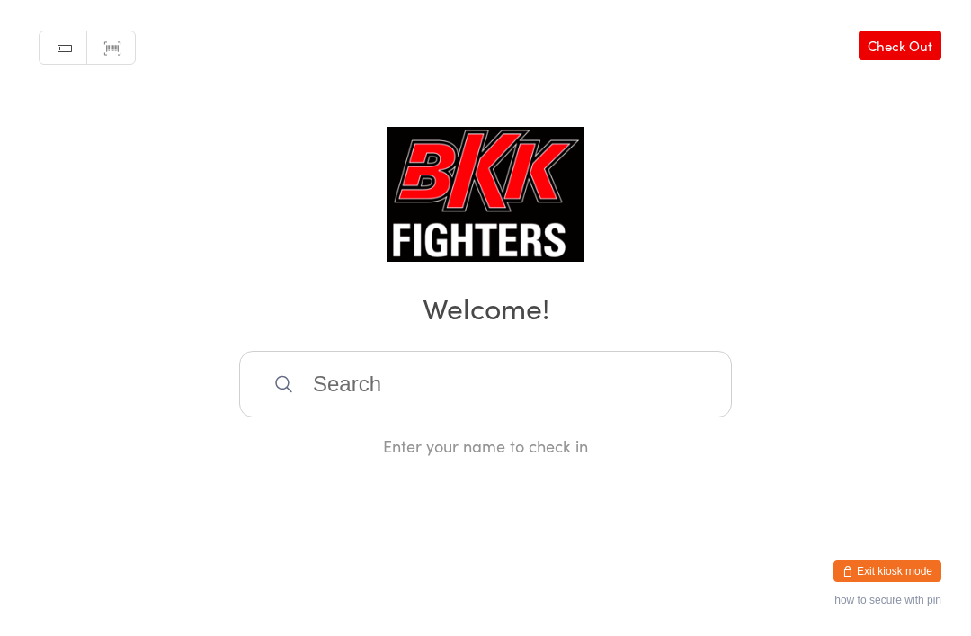
click at [477, 399] on input "search" at bounding box center [485, 384] width 493 height 67
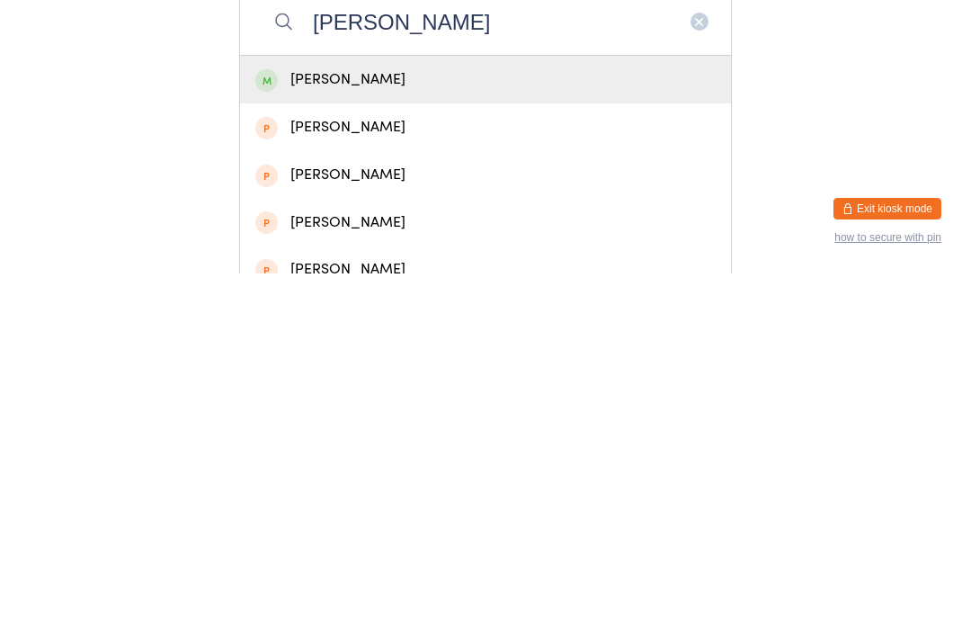
type input "[PERSON_NAME]"
click at [381, 430] on div "[PERSON_NAME]" at bounding box center [485, 442] width 461 height 24
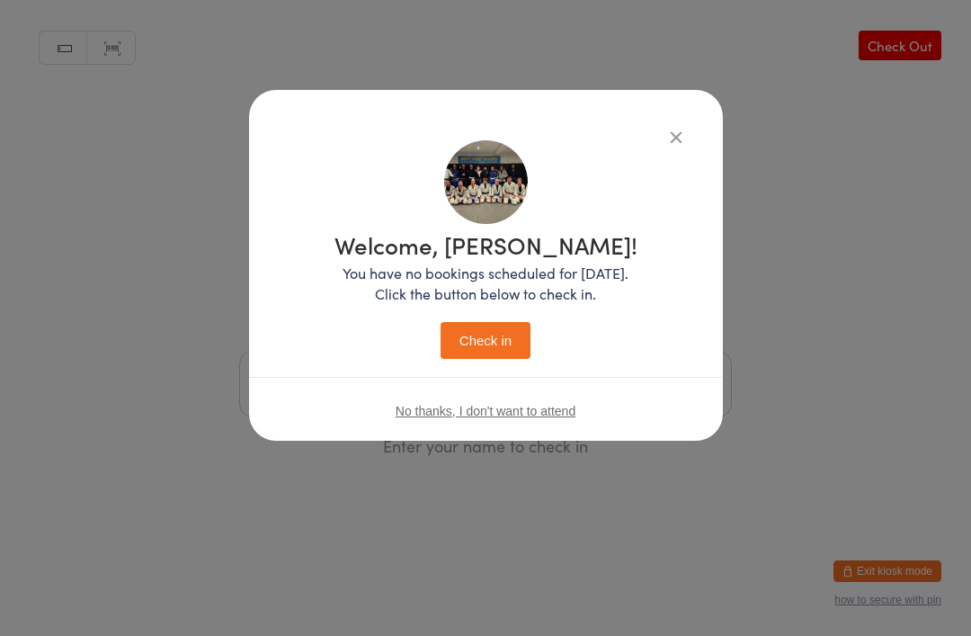
click at [494, 335] on button "Check in" at bounding box center [486, 340] width 90 height 37
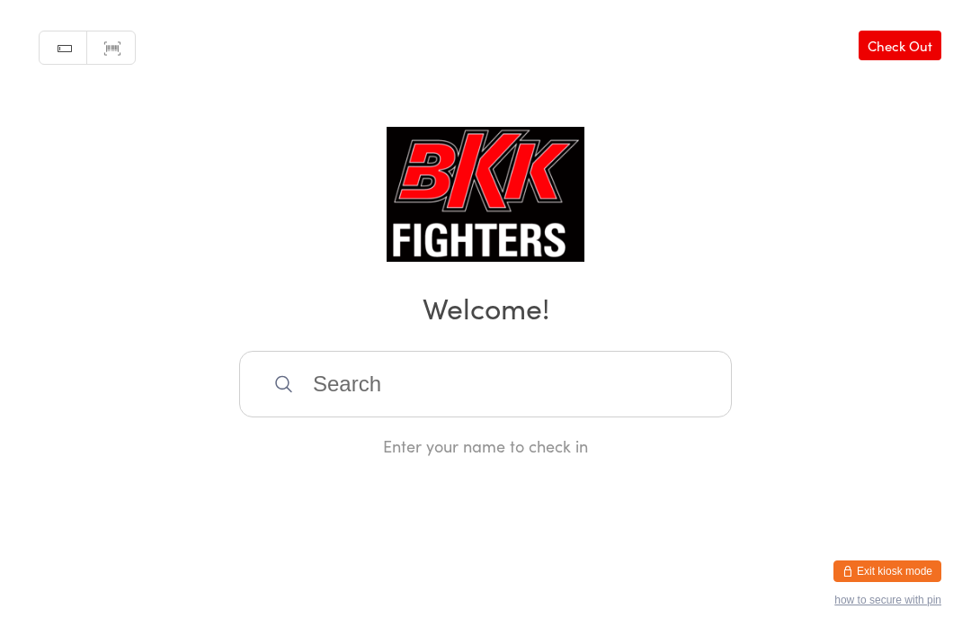
click at [363, 380] on input "search" at bounding box center [485, 384] width 493 height 67
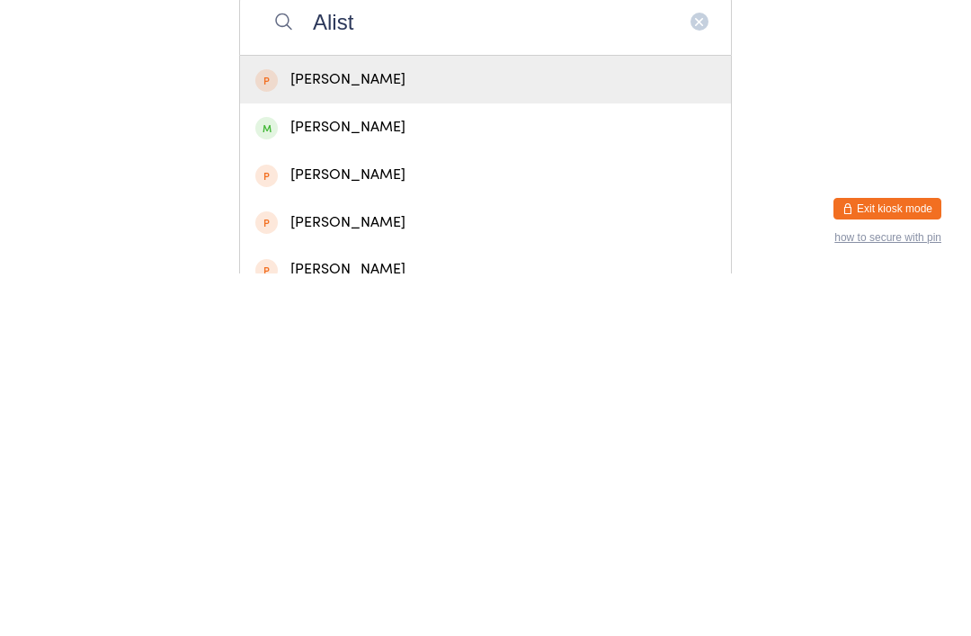
type input "Alist"
click at [360, 478] on div "[PERSON_NAME]" at bounding box center [485, 490] width 461 height 24
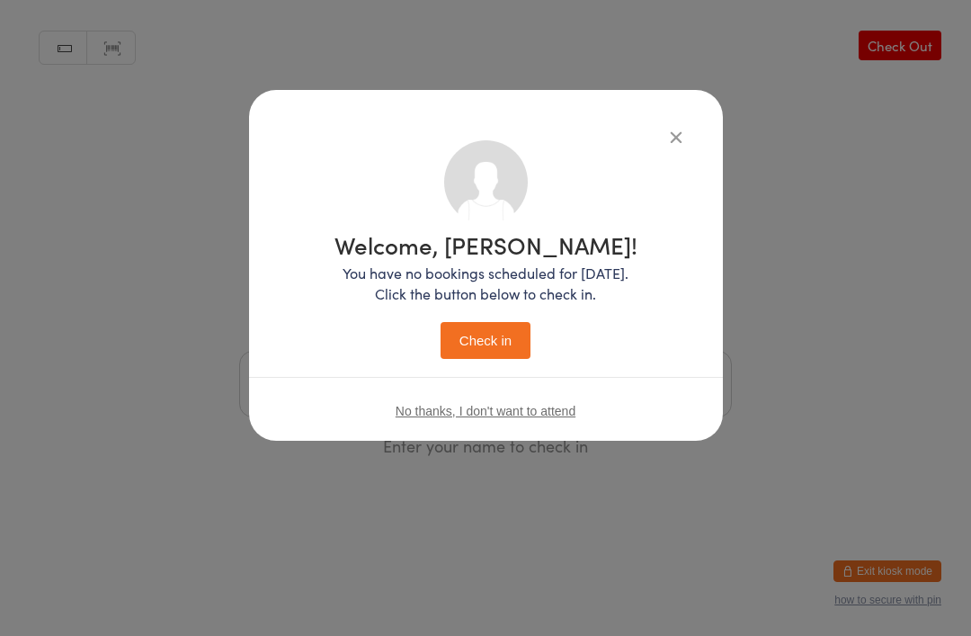
click at [490, 339] on button "Check in" at bounding box center [486, 340] width 90 height 37
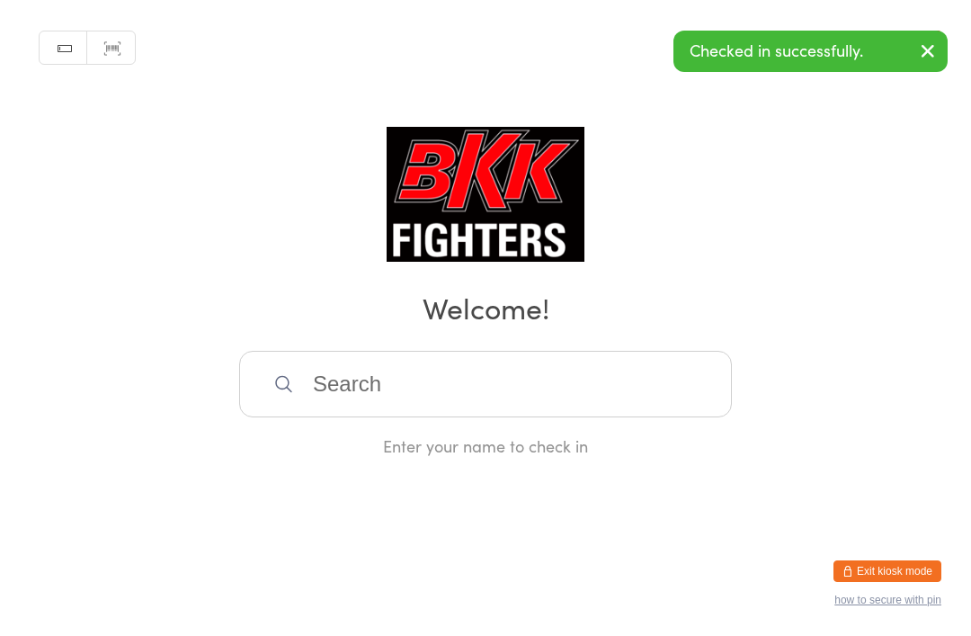
click at [608, 407] on input "search" at bounding box center [485, 384] width 493 height 67
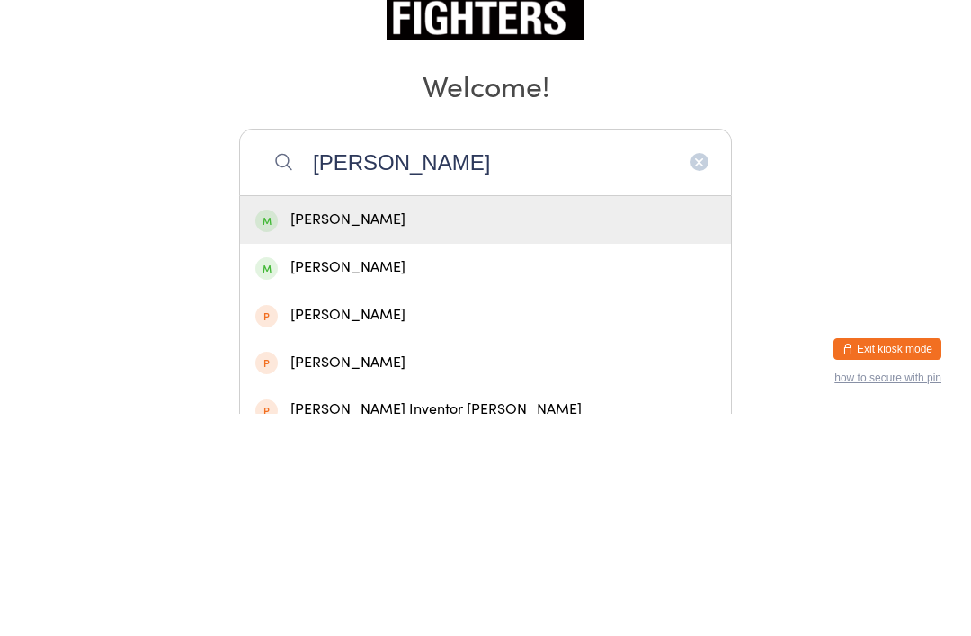
type input "[PERSON_NAME]"
click at [430, 430] on div "[PERSON_NAME]" at bounding box center [485, 442] width 461 height 24
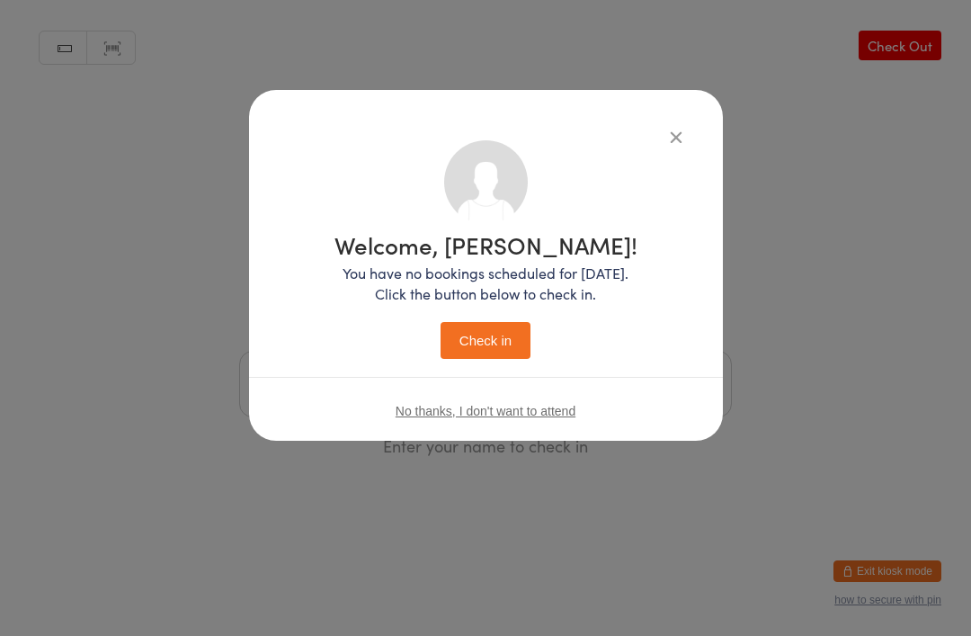
click at [524, 323] on button "Check in" at bounding box center [486, 340] width 90 height 37
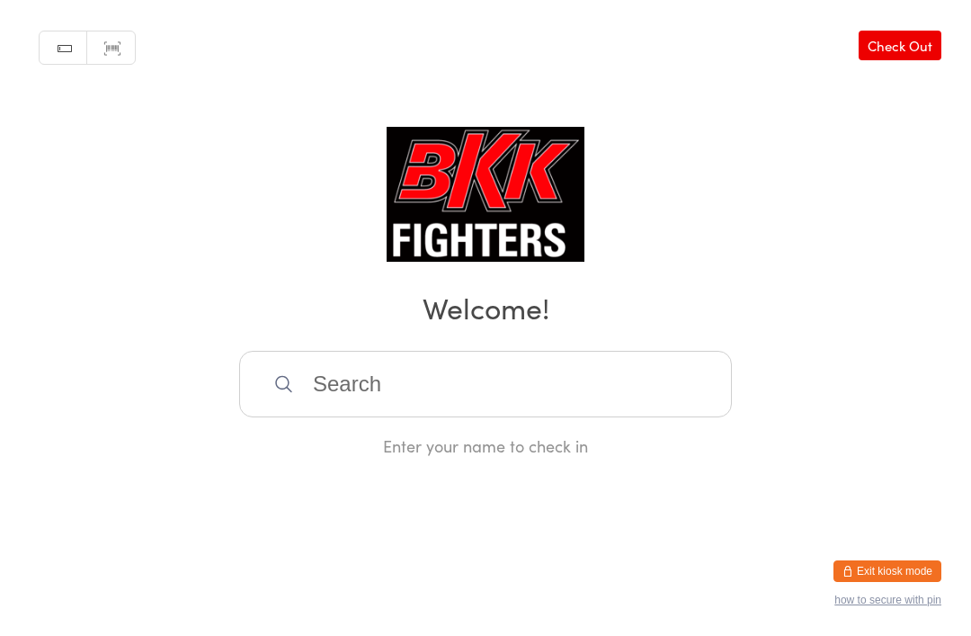
click at [463, 396] on input "search" at bounding box center [485, 384] width 493 height 67
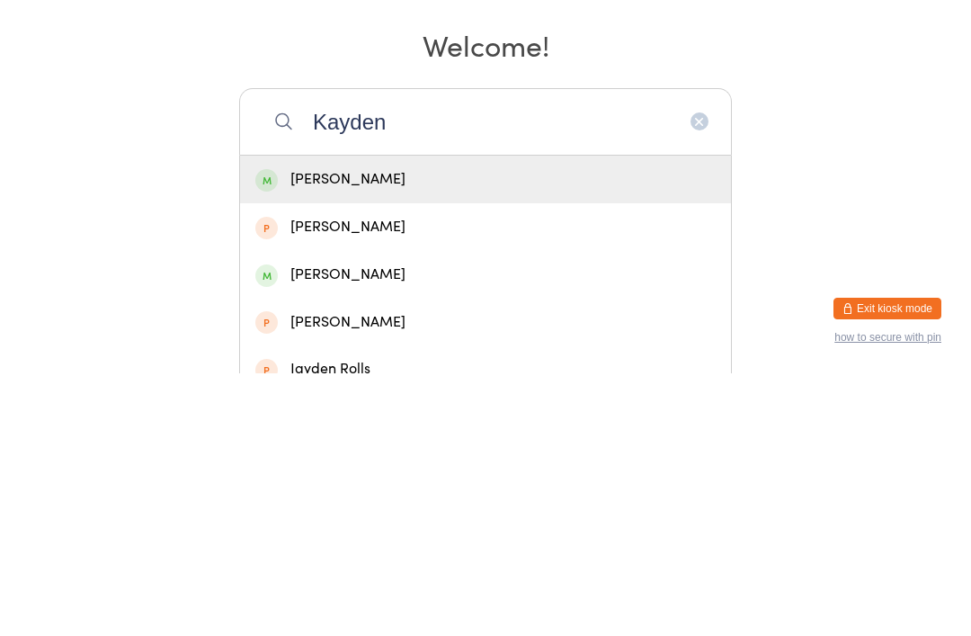
type input "Kayden"
click at [457, 430] on div "[PERSON_NAME]" at bounding box center [485, 442] width 461 height 24
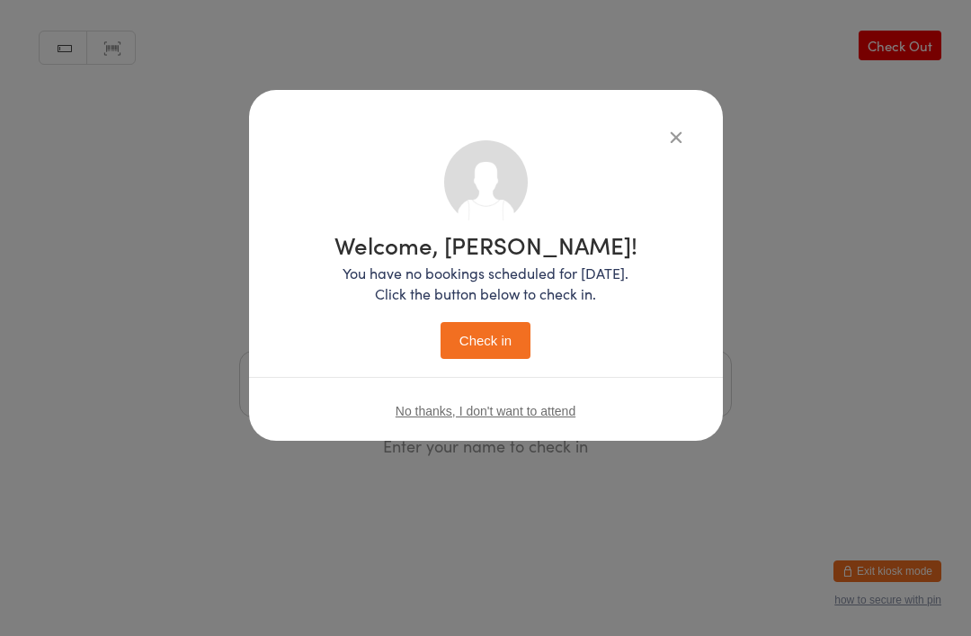
click at [488, 334] on button "Check in" at bounding box center [486, 340] width 90 height 37
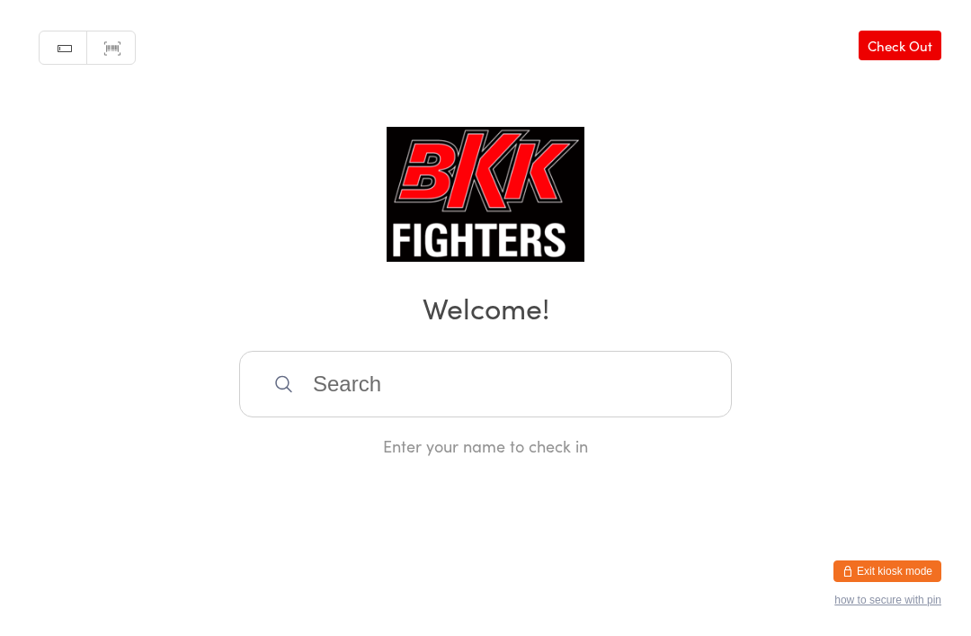
click at [623, 405] on input "search" at bounding box center [485, 384] width 493 height 67
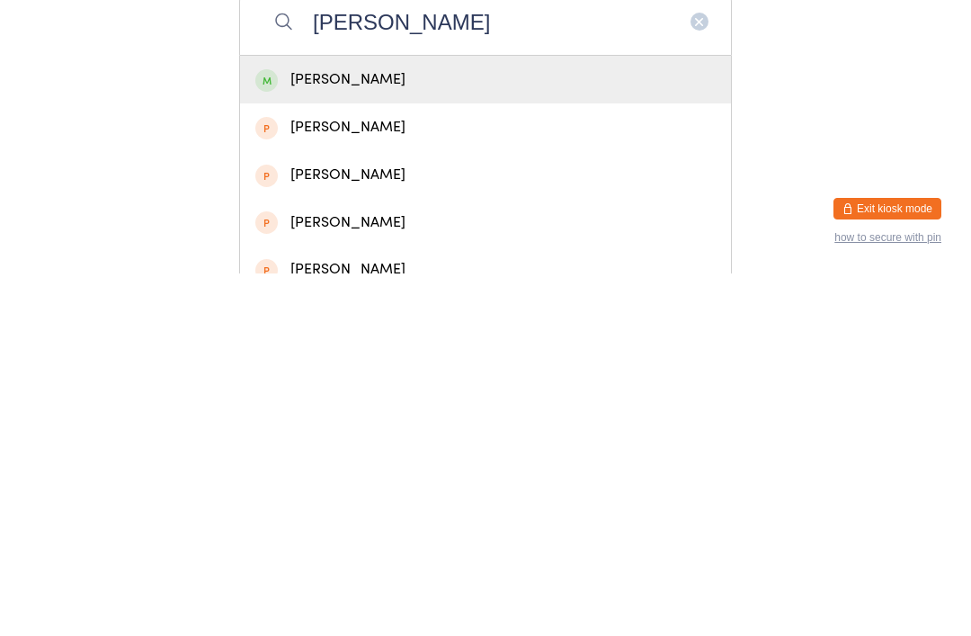
type input "[PERSON_NAME]"
click at [445, 430] on div "[PERSON_NAME]" at bounding box center [485, 442] width 461 height 24
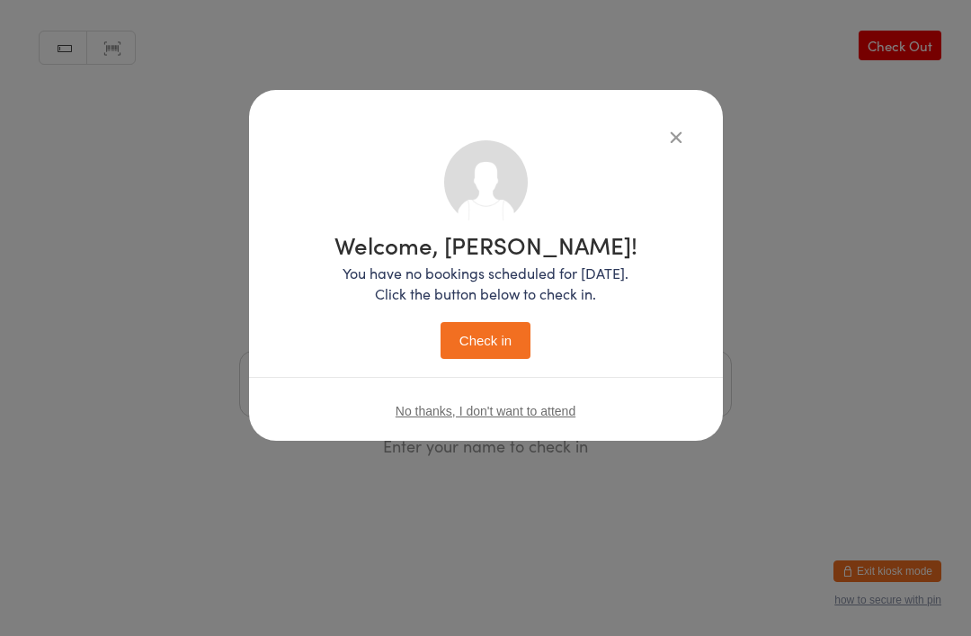
click at [494, 348] on button "Check in" at bounding box center [486, 340] width 90 height 37
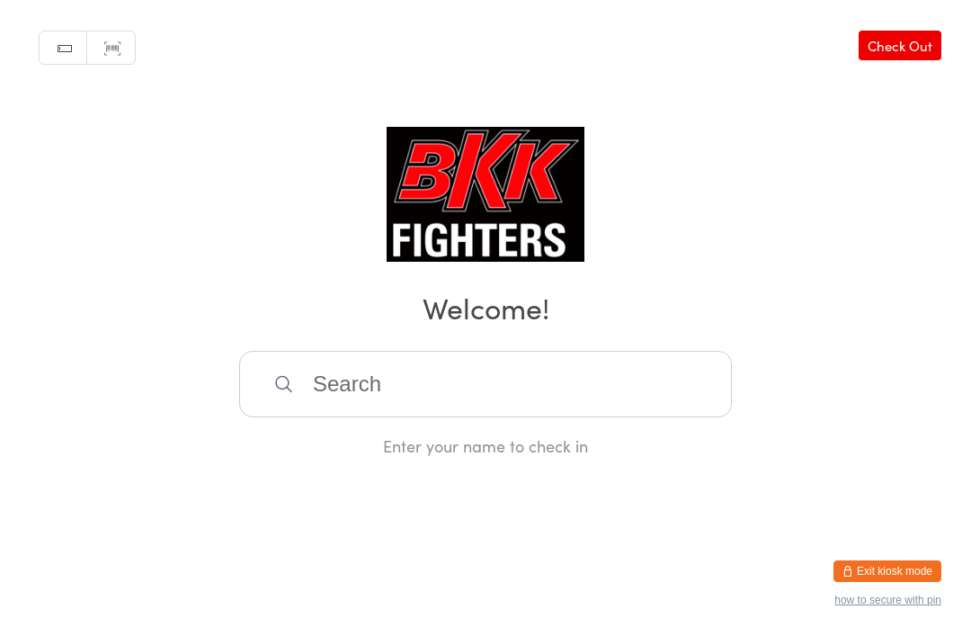
click at [522, 417] on input "search" at bounding box center [485, 384] width 493 height 67
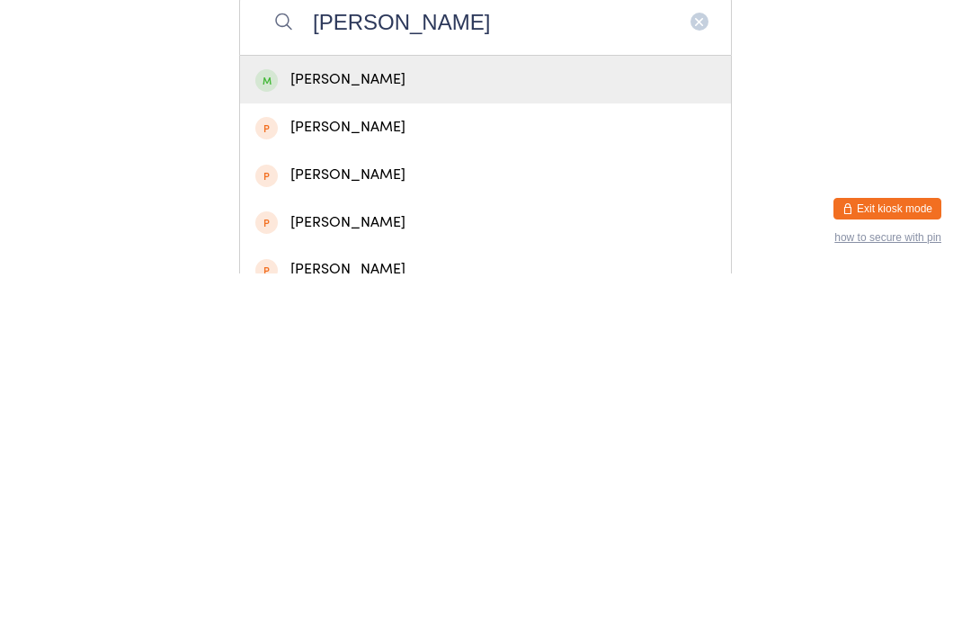
type input "[PERSON_NAME]"
click at [479, 430] on div "[PERSON_NAME]" at bounding box center [485, 442] width 461 height 24
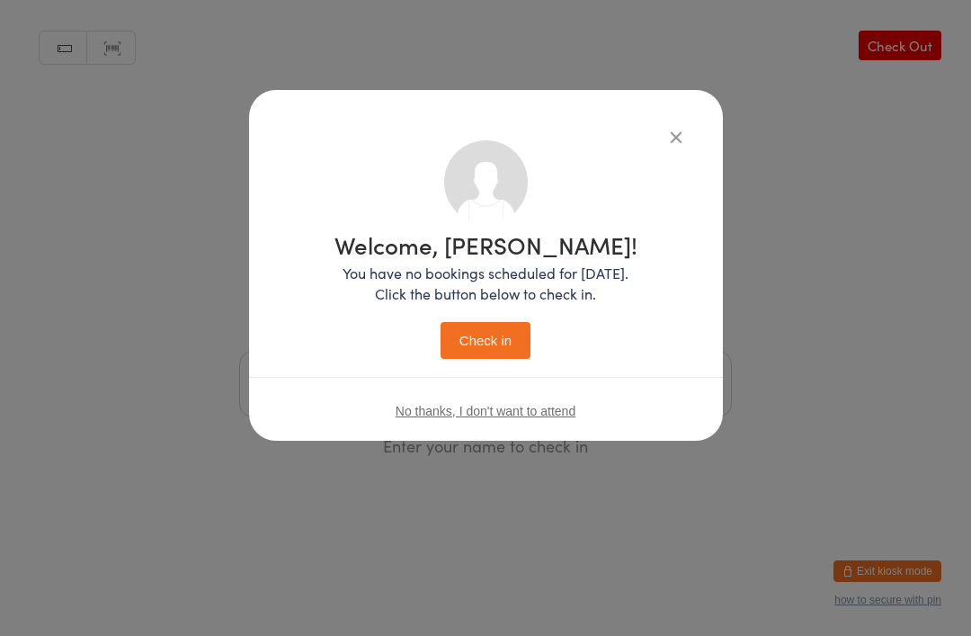
click at [515, 324] on button "Check in" at bounding box center [486, 340] width 90 height 37
